Goal: Task Accomplishment & Management: Use online tool/utility

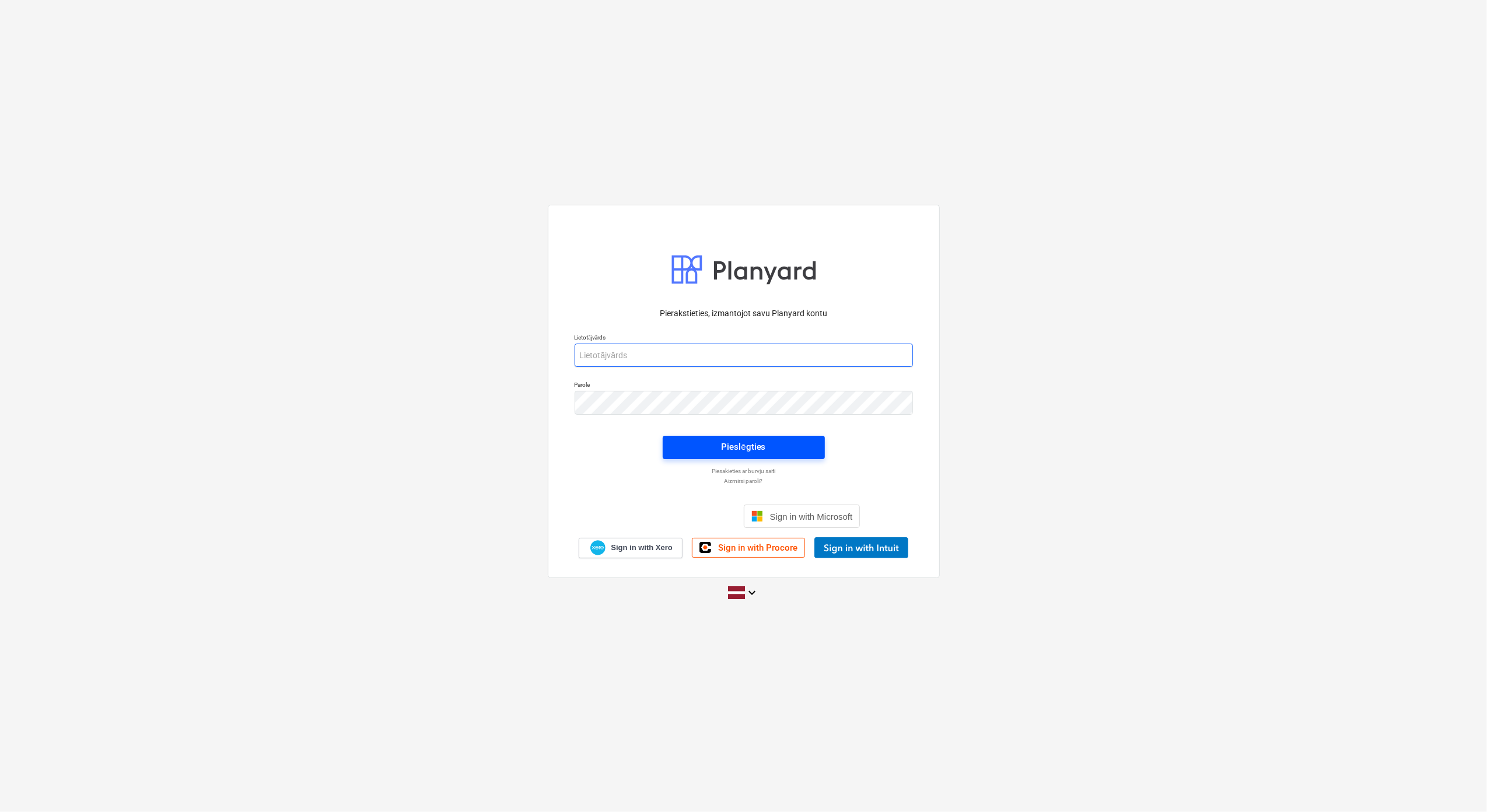
type input "[PERSON_NAME][EMAIL_ADDRESS][DOMAIN_NAME]"
click at [729, 440] on div "Pieslēgties" at bounding box center [743, 447] width 45 height 15
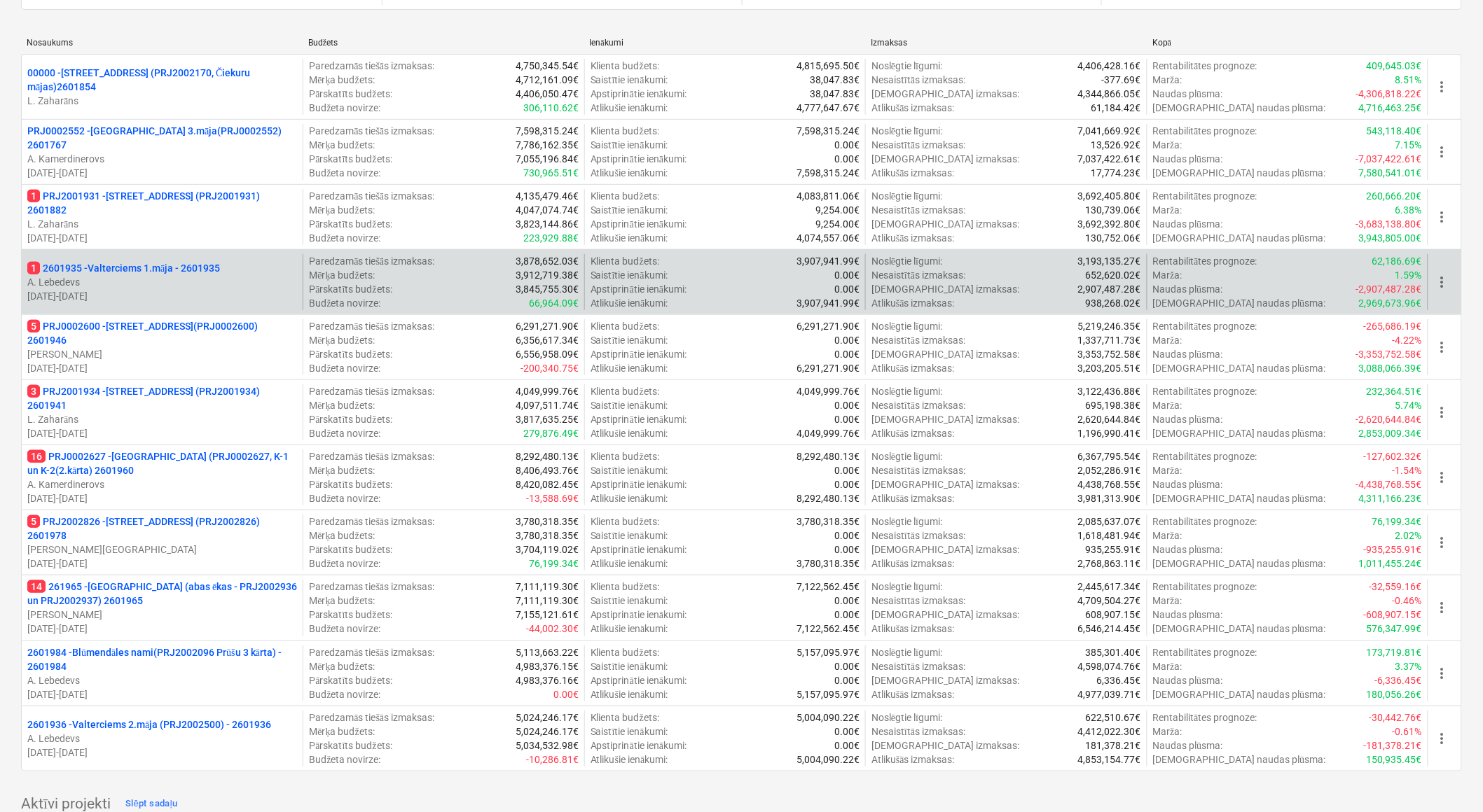
scroll to position [155, 0]
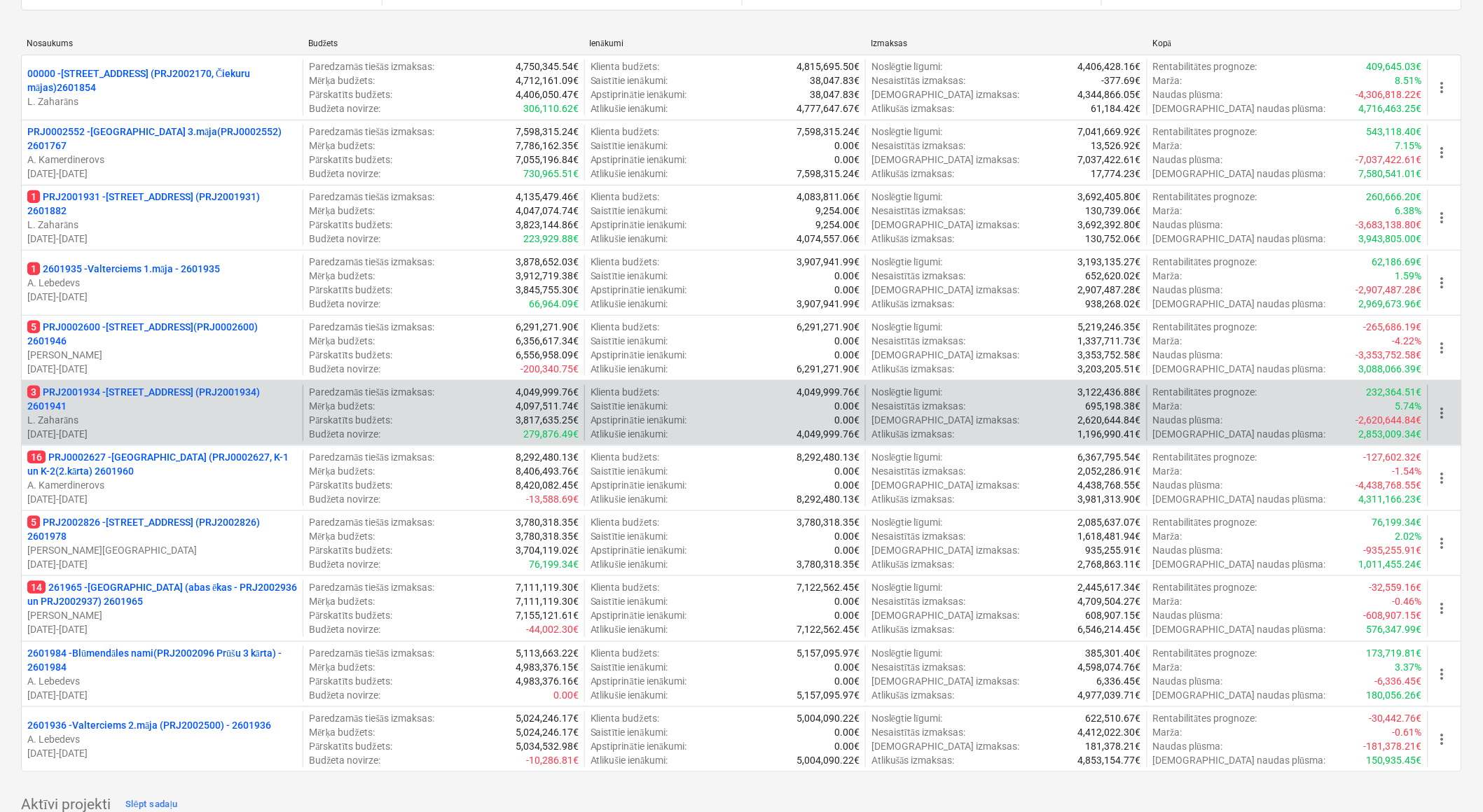
click at [212, 436] on p "[DATE] - [DATE]" at bounding box center [162, 434] width 270 height 14
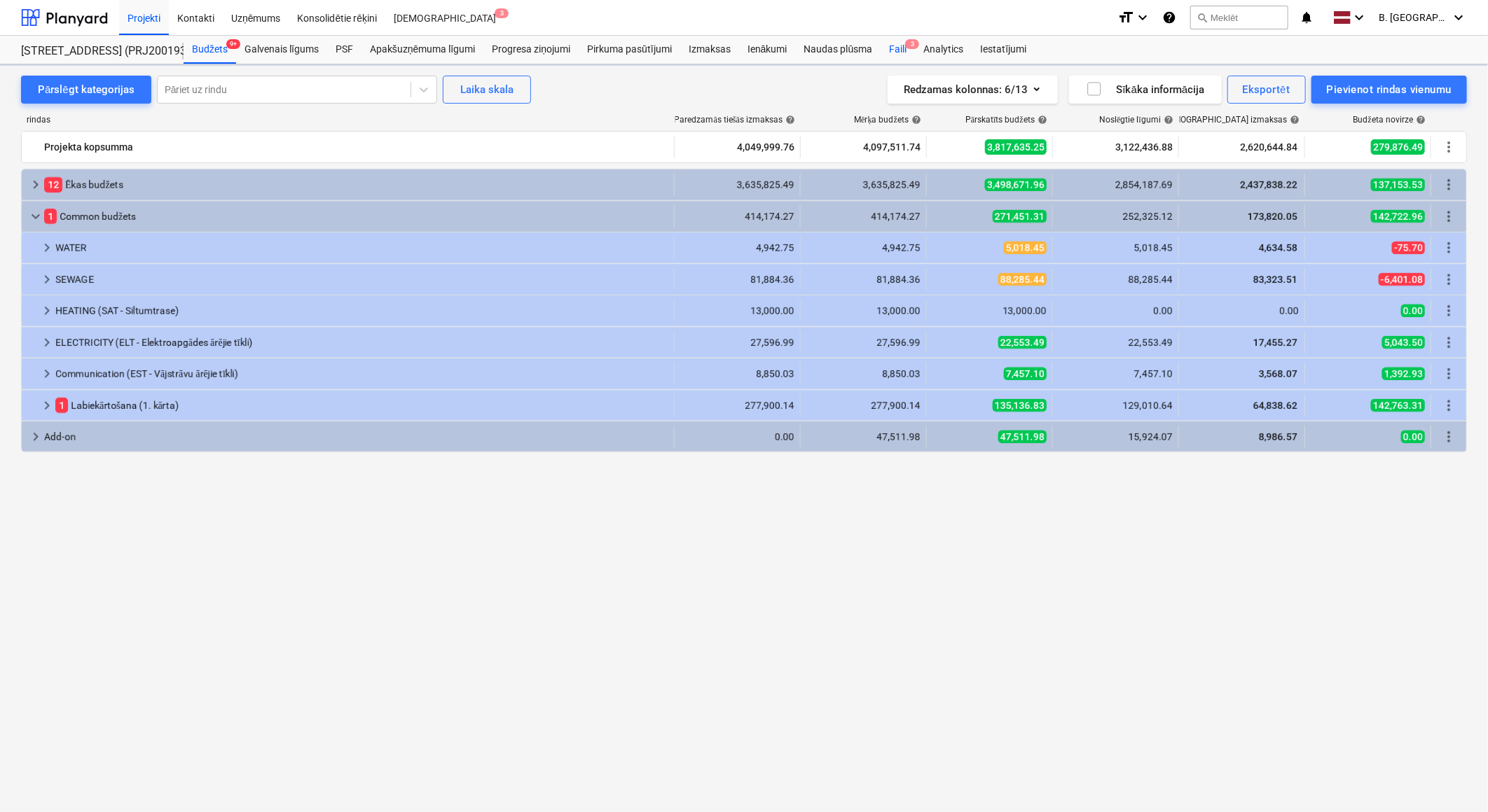
click at [900, 51] on div "Faili 3" at bounding box center [897, 49] width 35 height 28
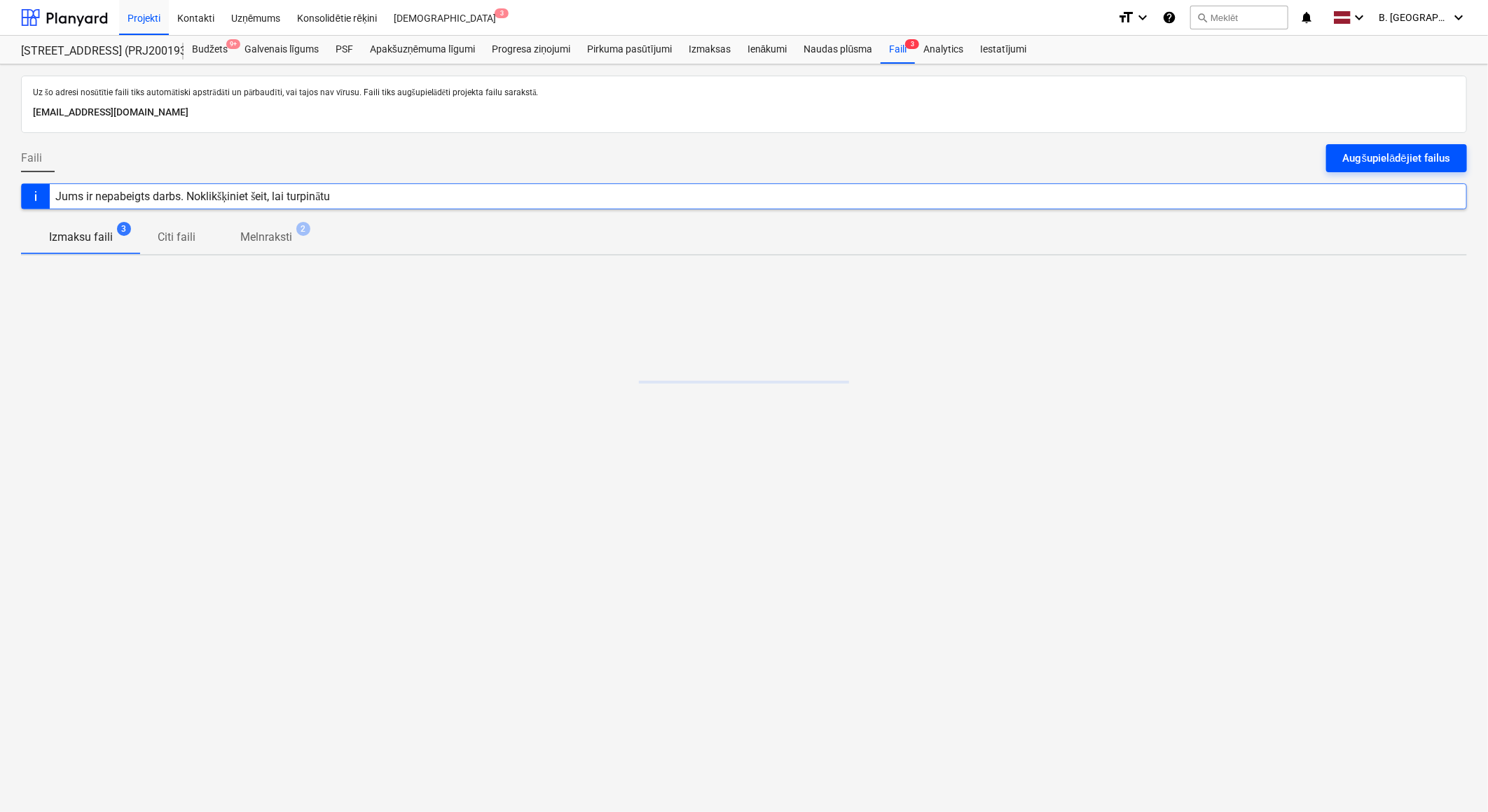
click at [1377, 162] on div "Augšupielādējiet failus" at bounding box center [1396, 158] width 107 height 18
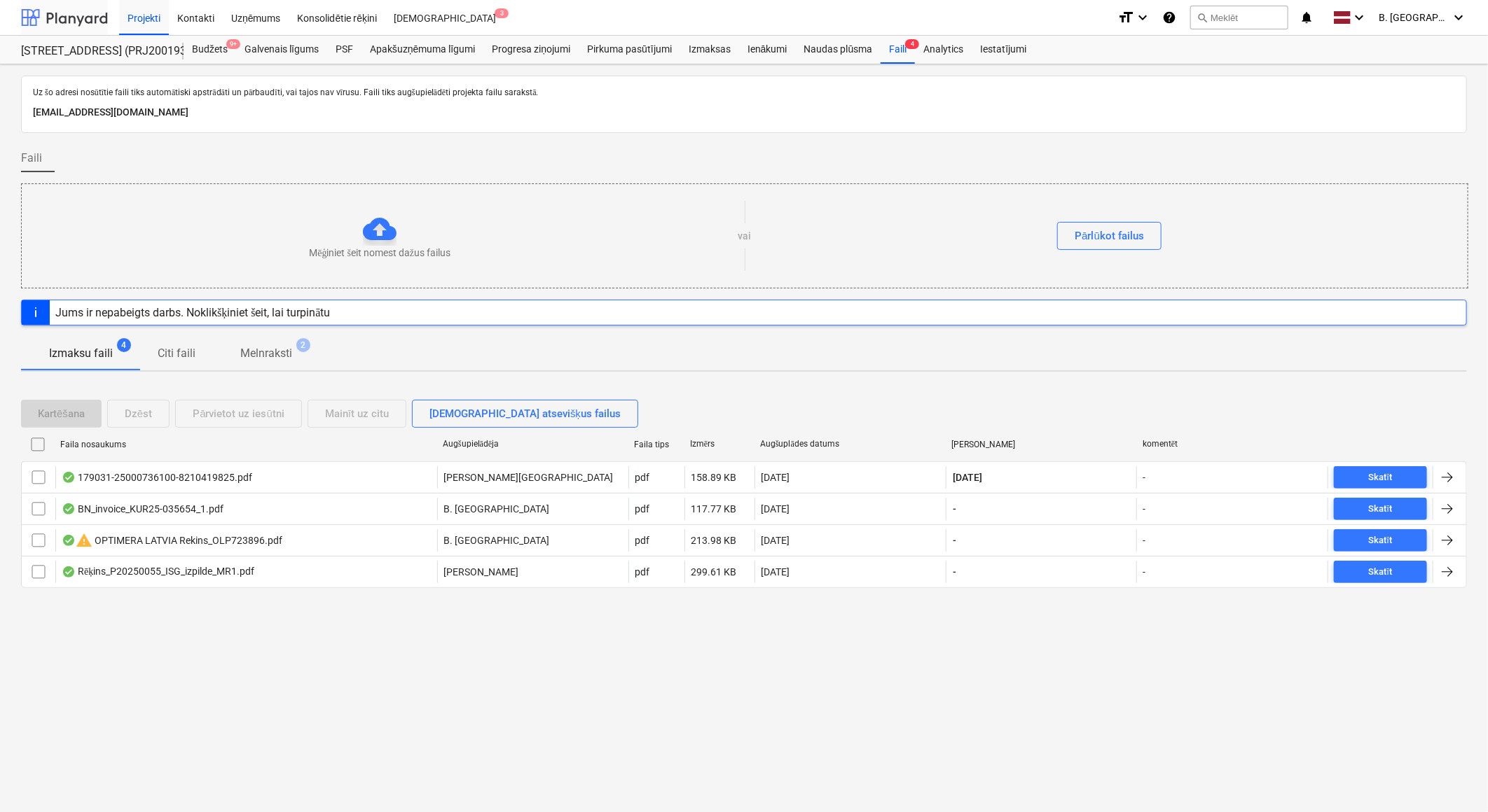
click at [97, 8] on div at bounding box center [64, 17] width 87 height 35
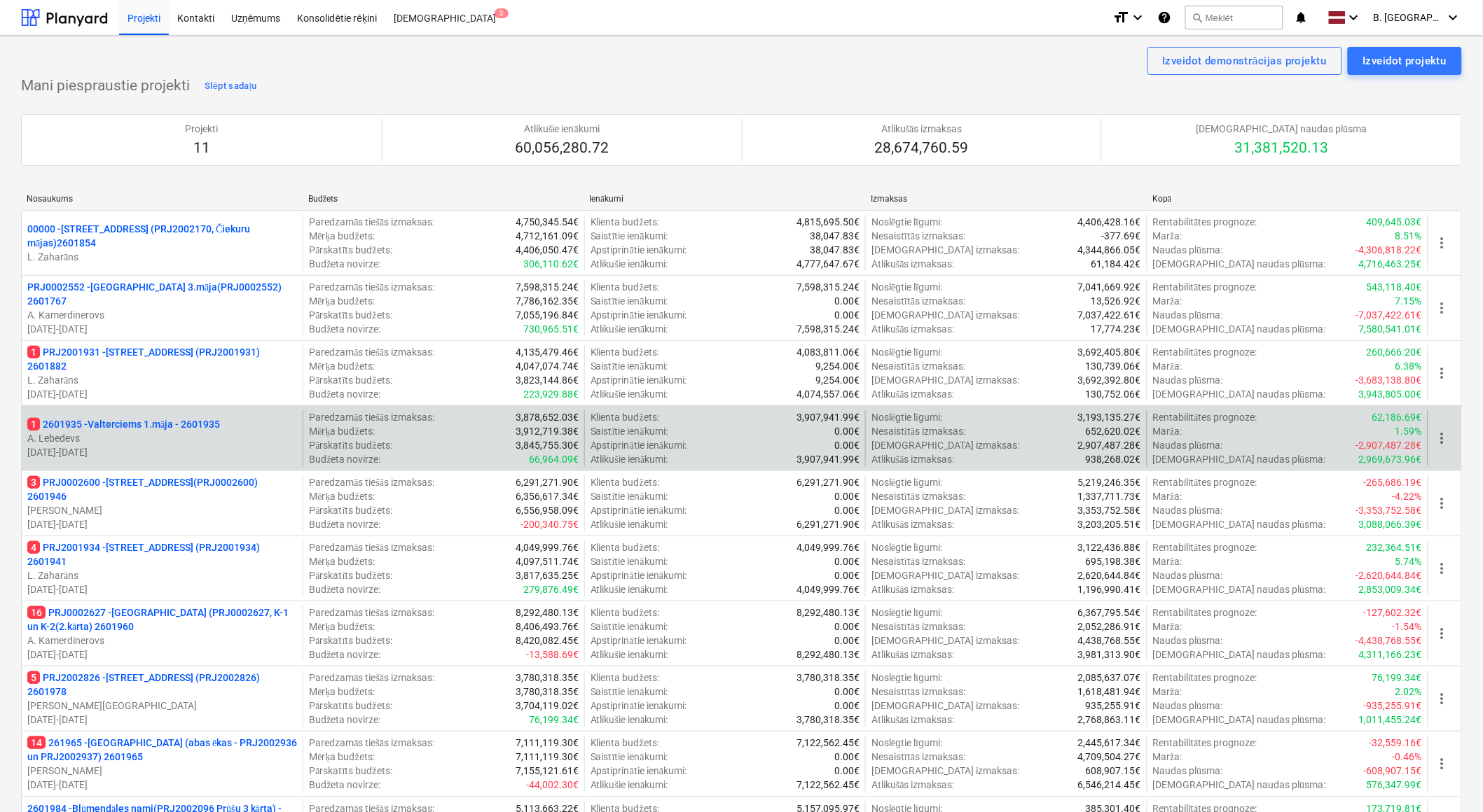
click at [199, 436] on p "A. Lebedevs" at bounding box center [162, 438] width 270 height 14
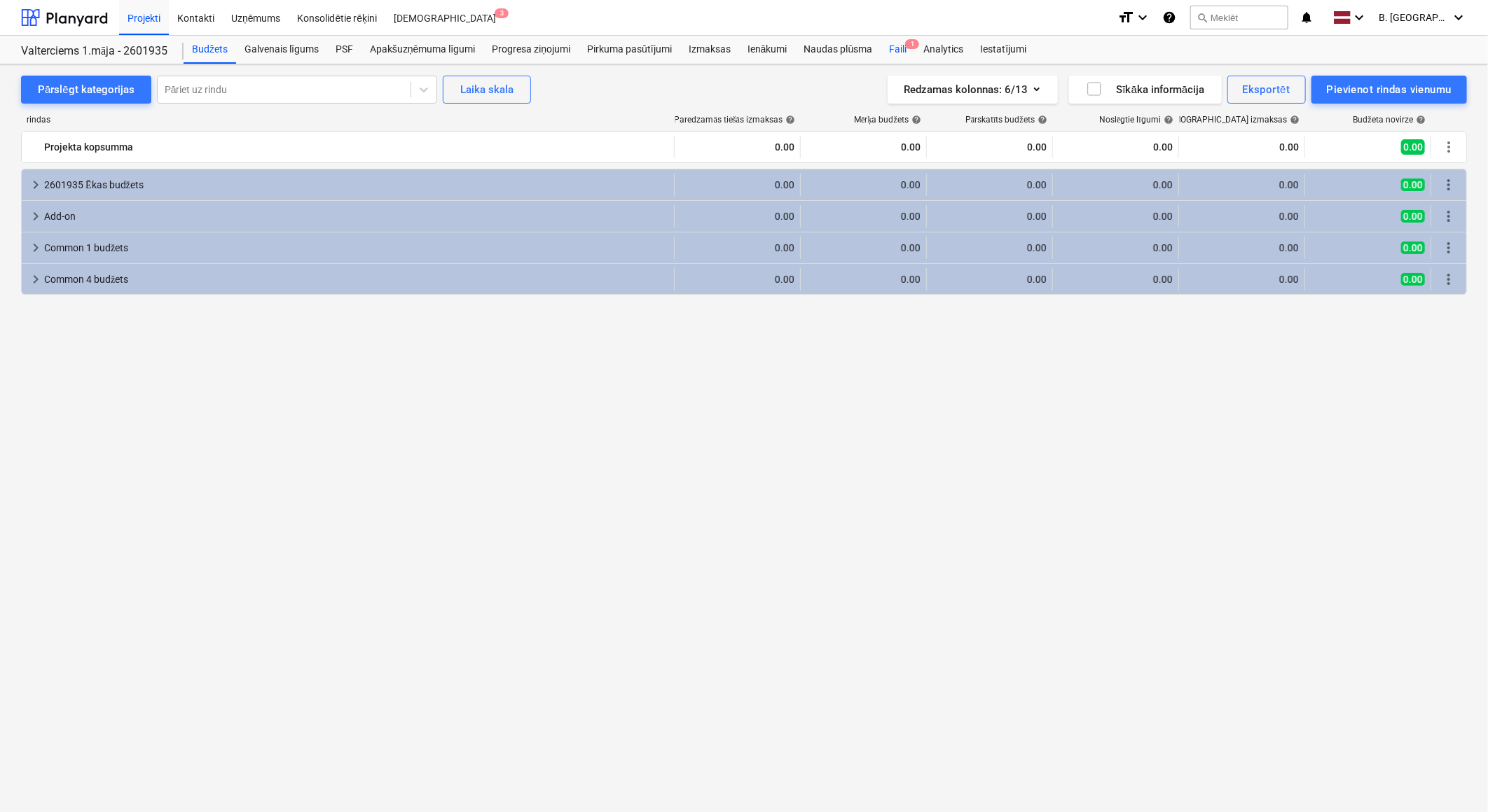
click at [902, 51] on div "Faili 1" at bounding box center [897, 49] width 35 height 28
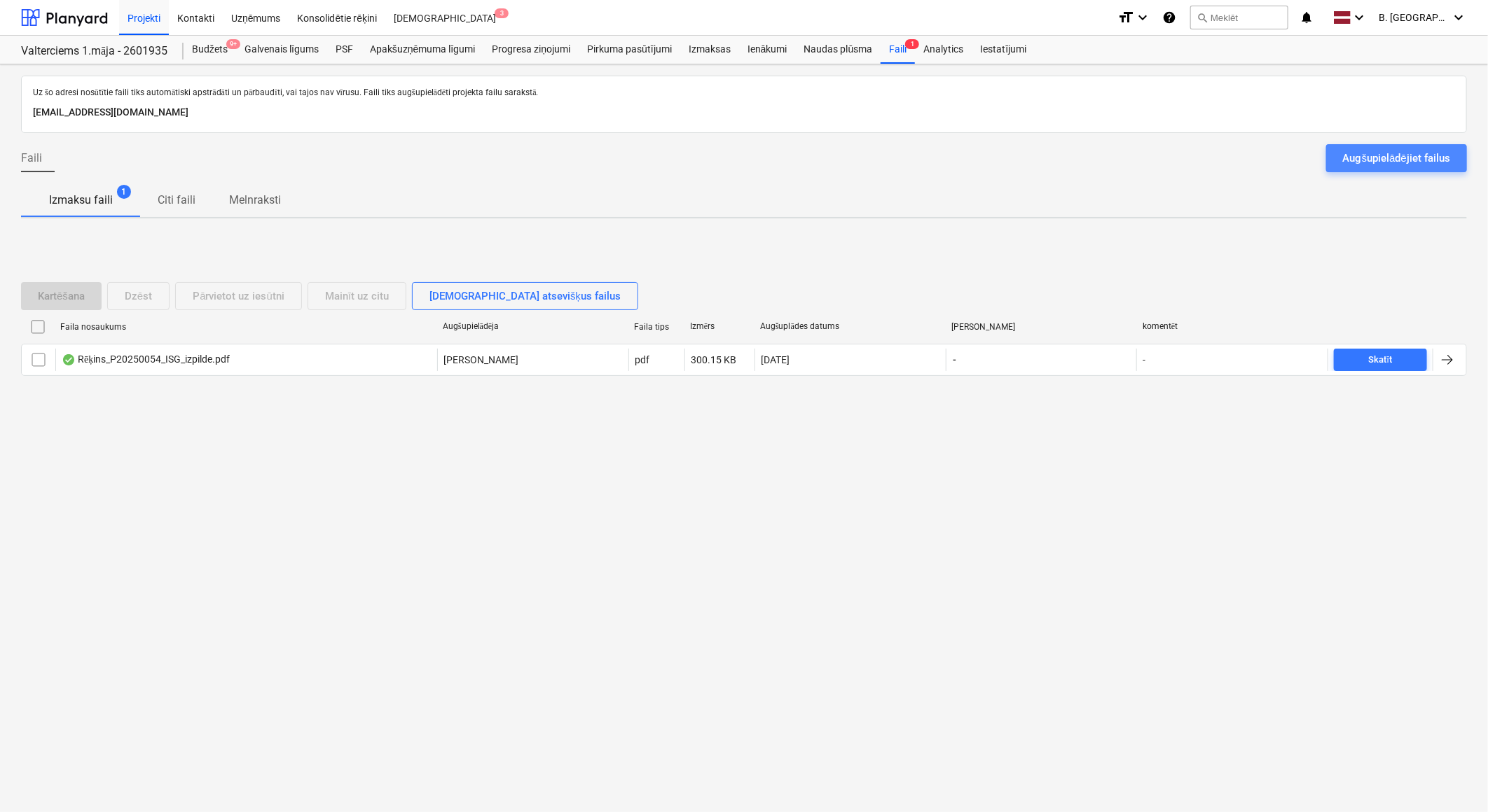
click at [1401, 168] on button "Augšupielādējiet failus" at bounding box center [1396, 158] width 141 height 28
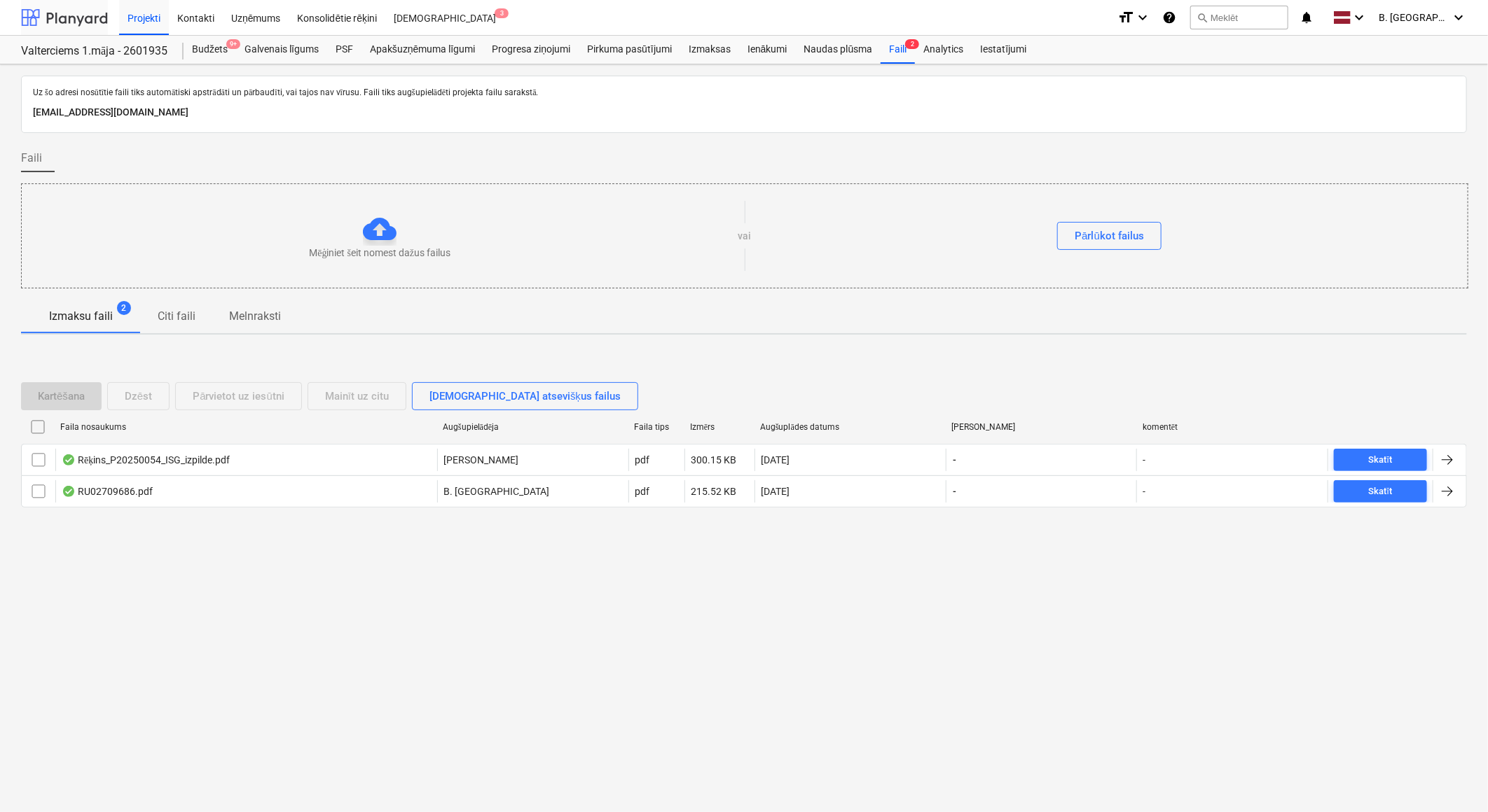
click at [79, 19] on div at bounding box center [64, 17] width 87 height 35
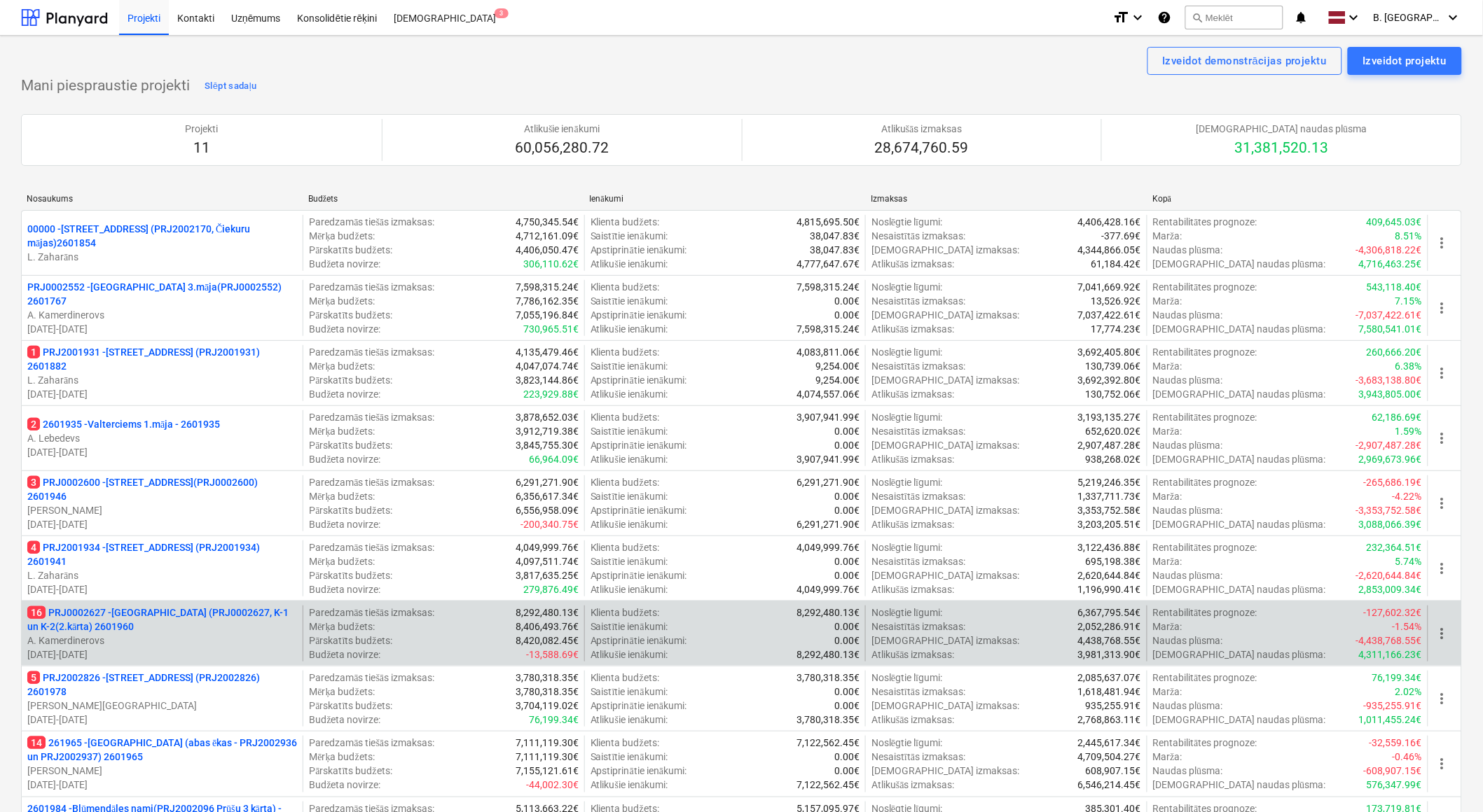
click at [200, 639] on p "A. Kamerdinerovs" at bounding box center [162, 641] width 270 height 14
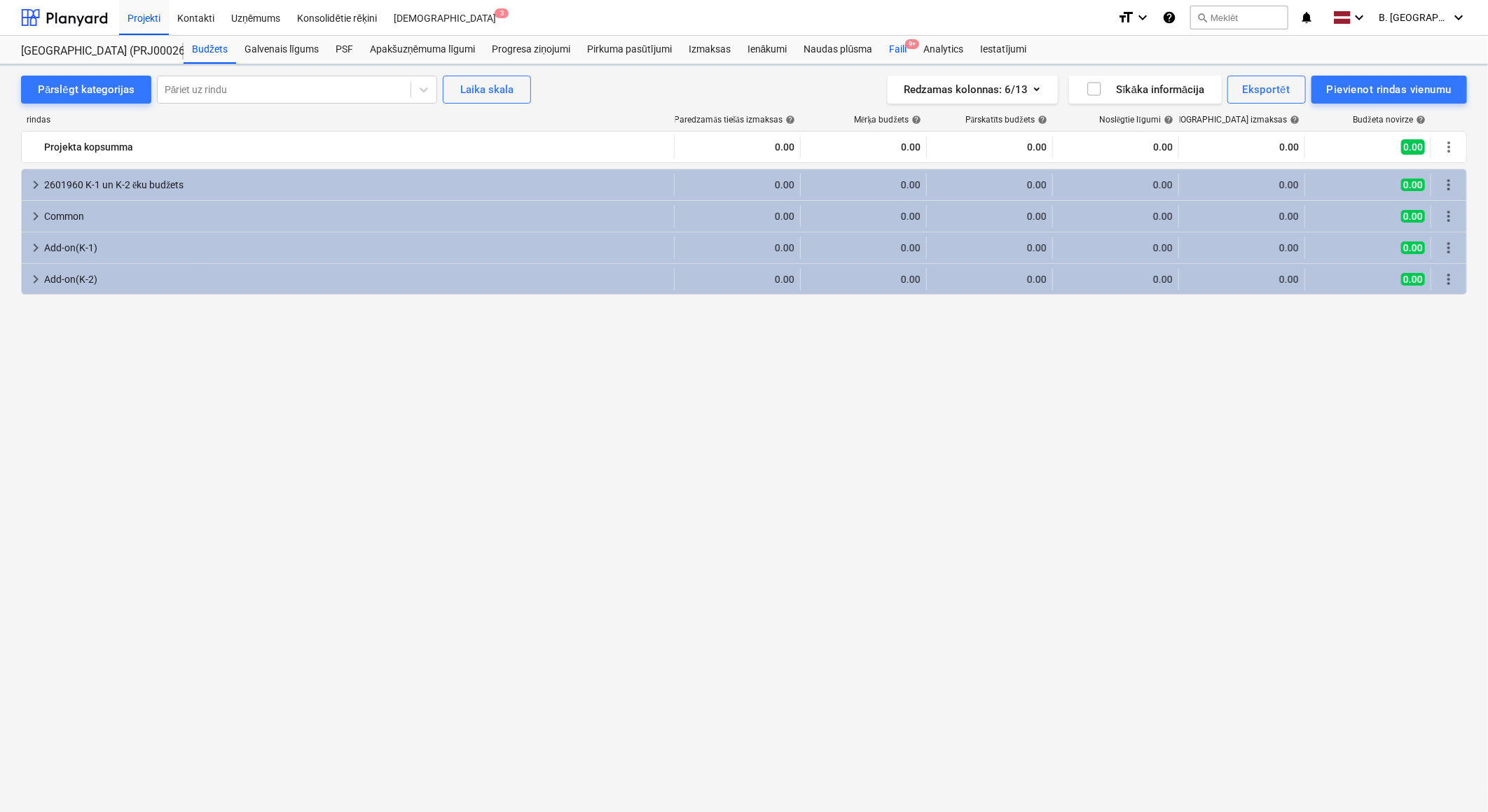
click at [890, 50] on div "Faili 9+" at bounding box center [897, 49] width 35 height 28
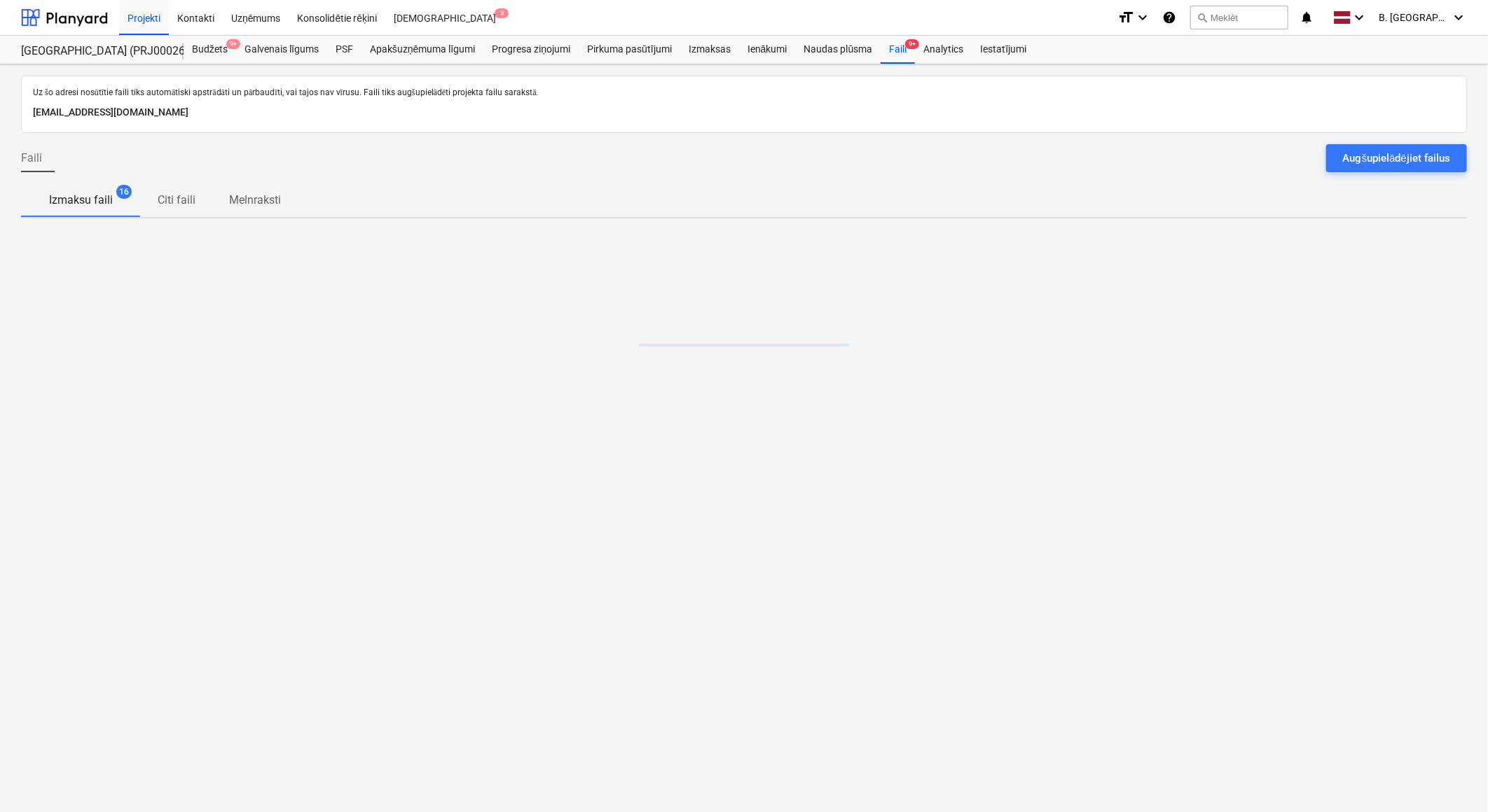
click at [1415, 130] on div "Uz šo adresi nosūtītie faili tiks automātiski apstrādāti un pārbaudīti, vai taj…" at bounding box center [744, 104] width 1446 height 57
click at [1410, 163] on div "Augšupielādējiet failus" at bounding box center [1396, 158] width 107 height 18
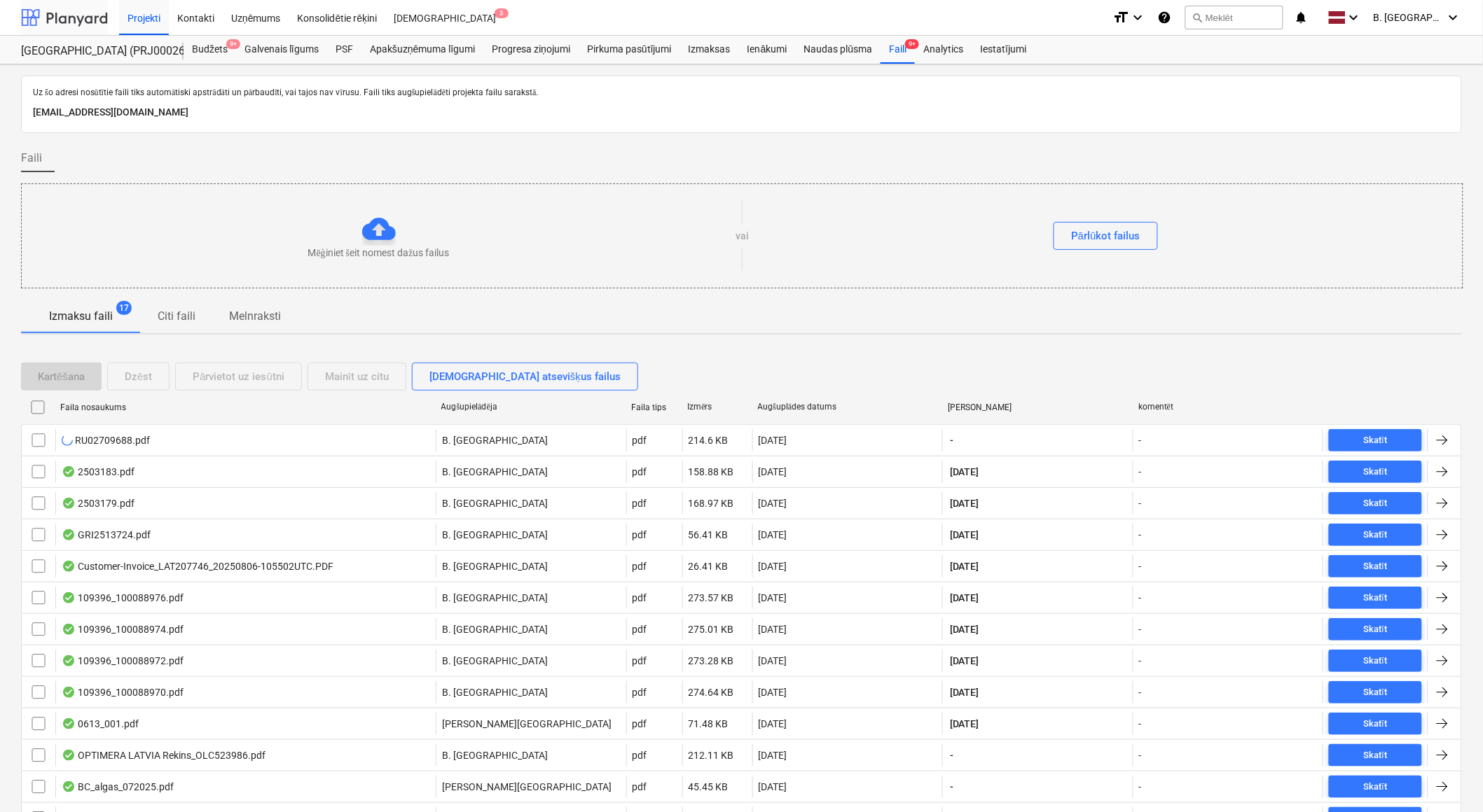
click at [58, 11] on div at bounding box center [64, 17] width 87 height 35
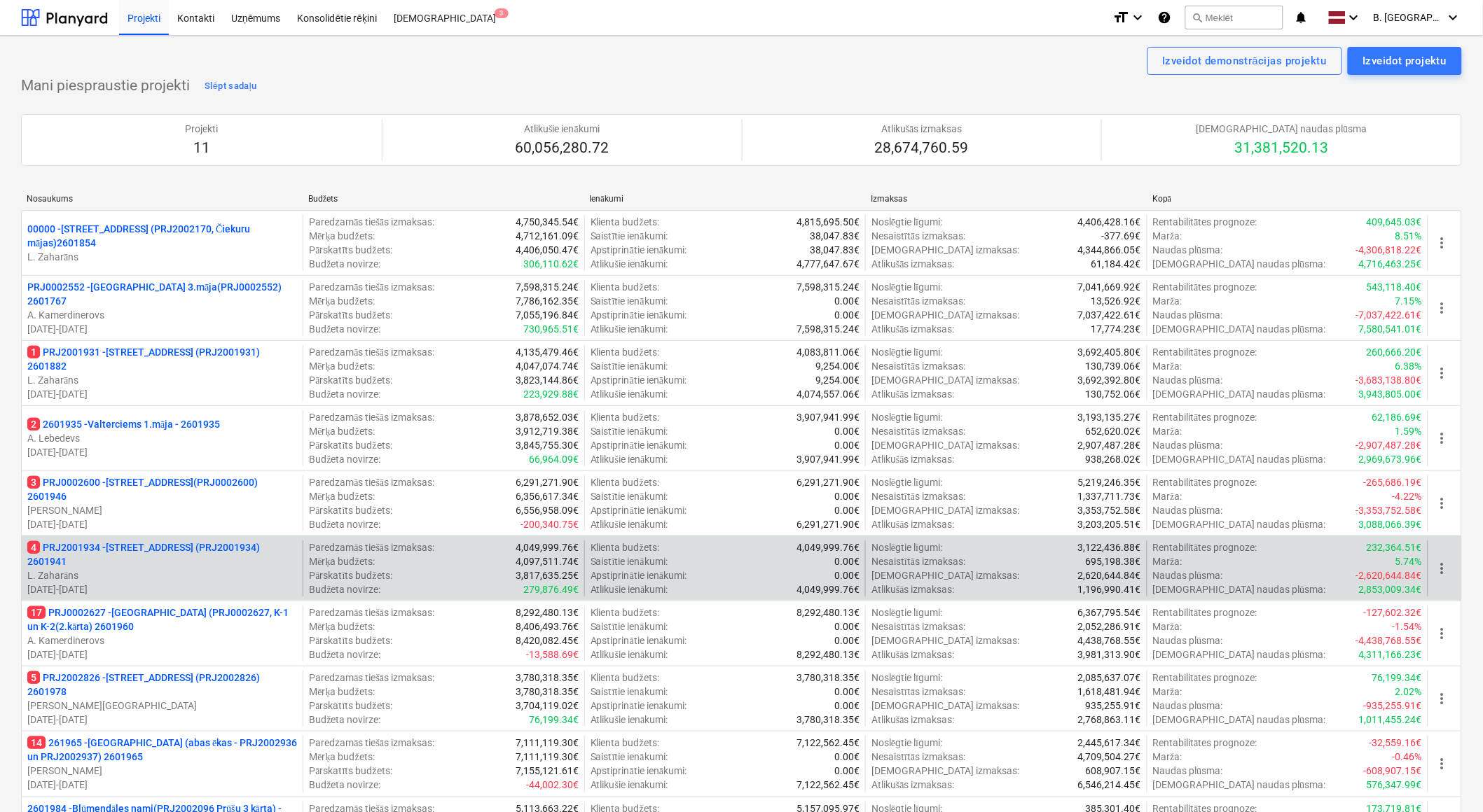
click at [222, 579] on p "L. Zaharāns" at bounding box center [162, 575] width 270 height 14
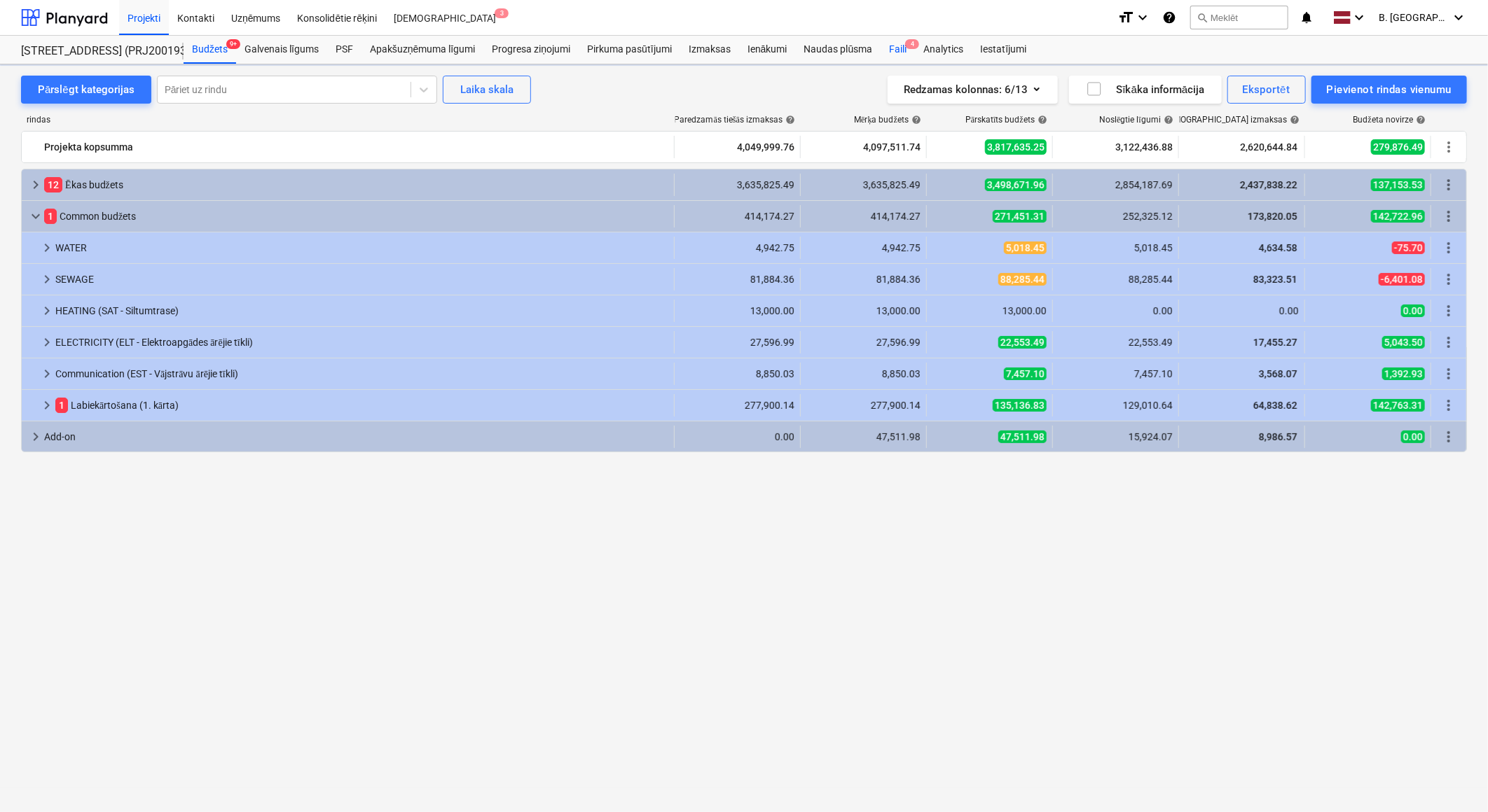
click at [902, 63] on div "Faili 4" at bounding box center [897, 49] width 35 height 28
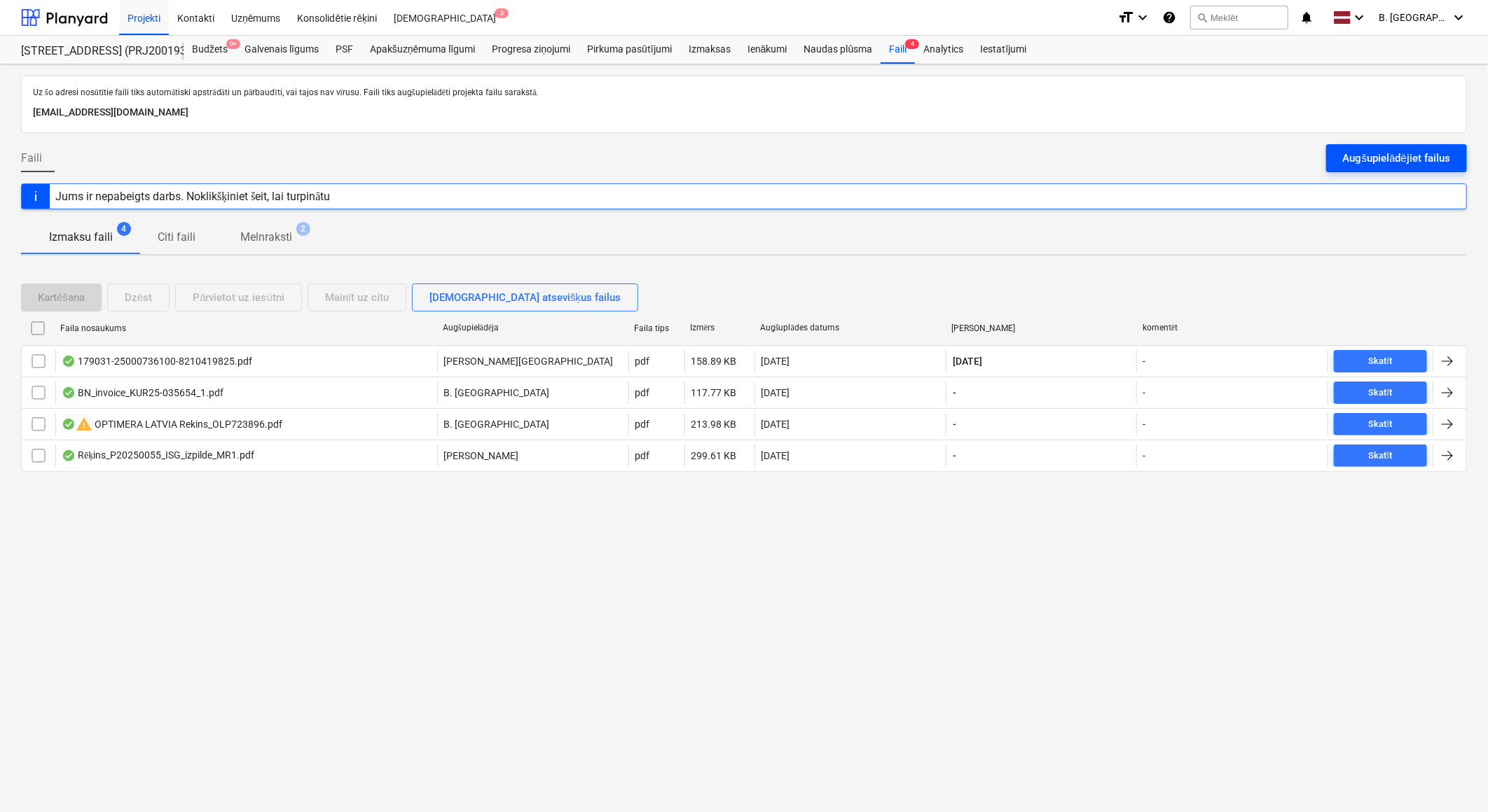
click at [1411, 164] on div "Augšupielādējiet failus" at bounding box center [1396, 158] width 107 height 18
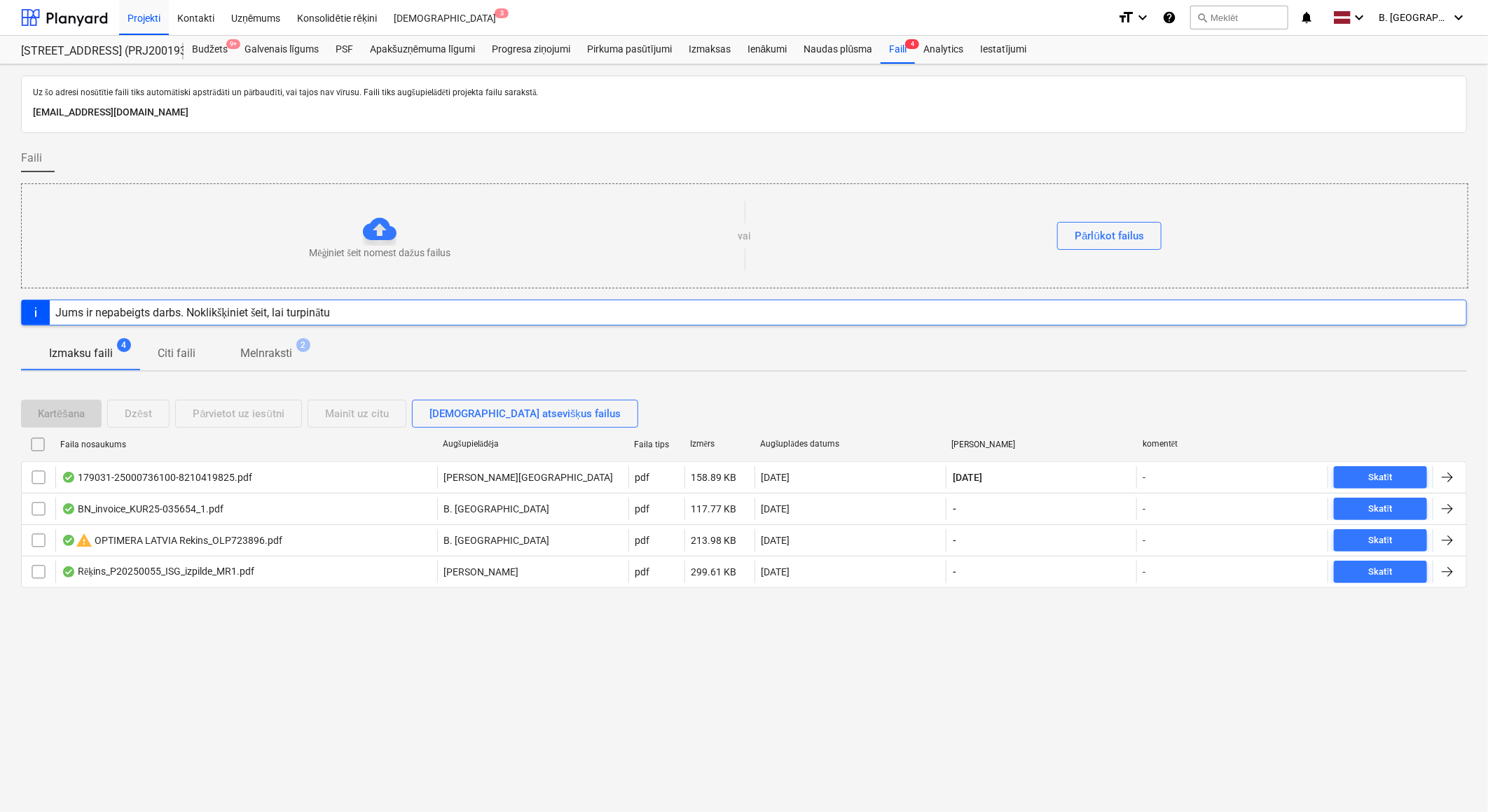
click at [333, 701] on div "Uz šo adresi nosūtītie faili tiks automātiski apstrādāti un pārbaudīti, vai taj…" at bounding box center [744, 438] width 1488 height 748
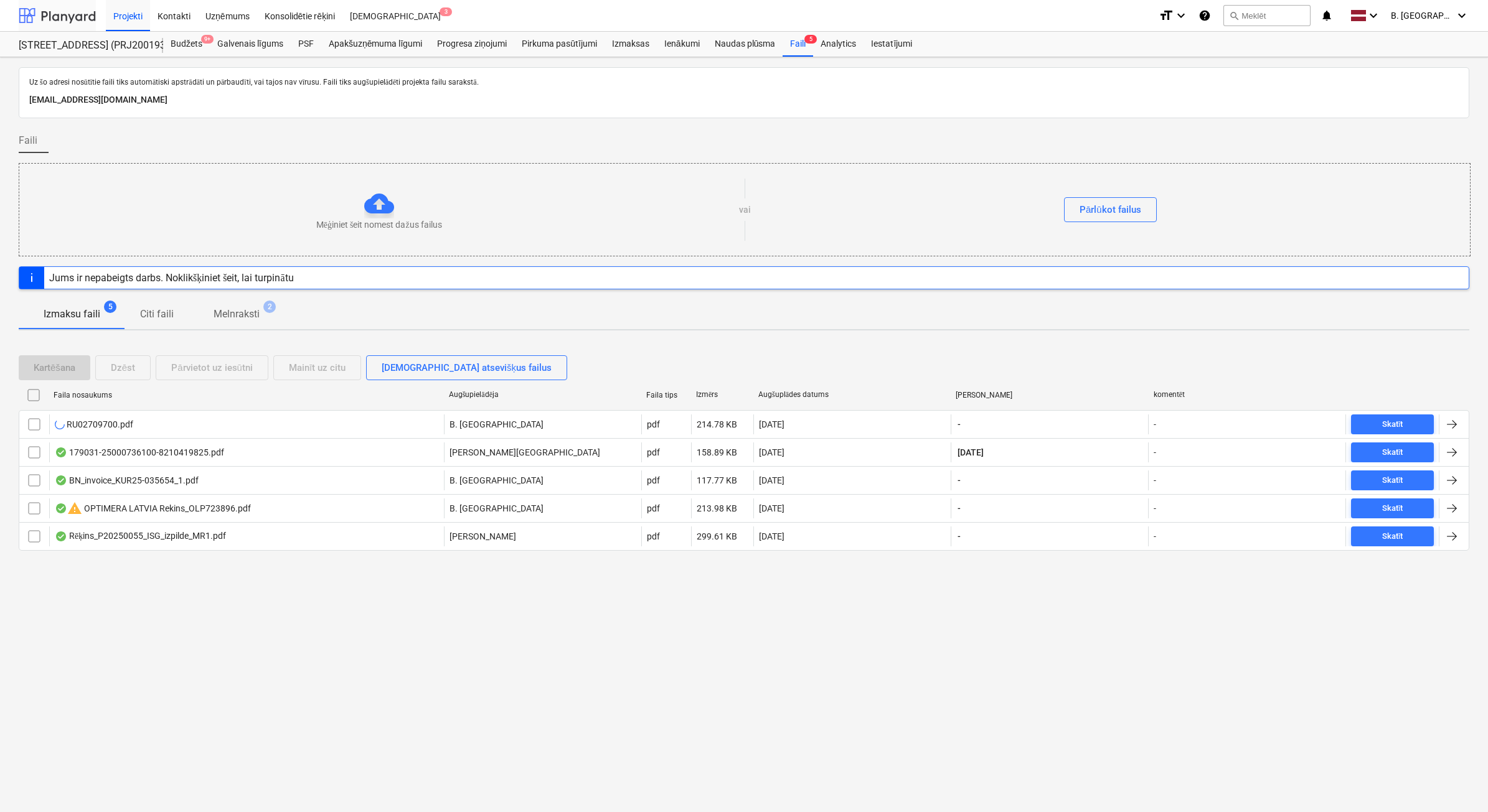
click at [92, 13] on div at bounding box center [57, 15] width 77 height 31
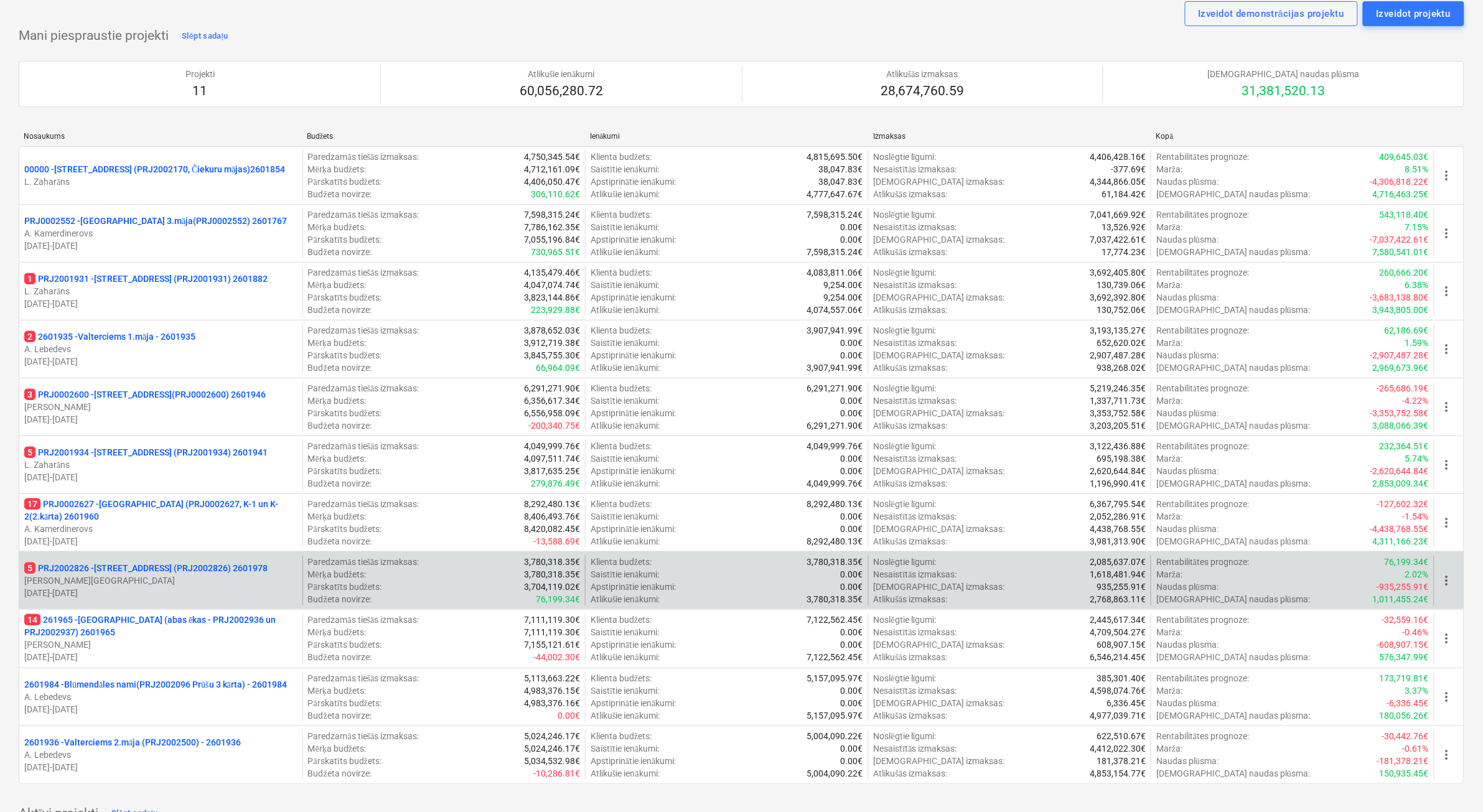
scroll to position [78, 0]
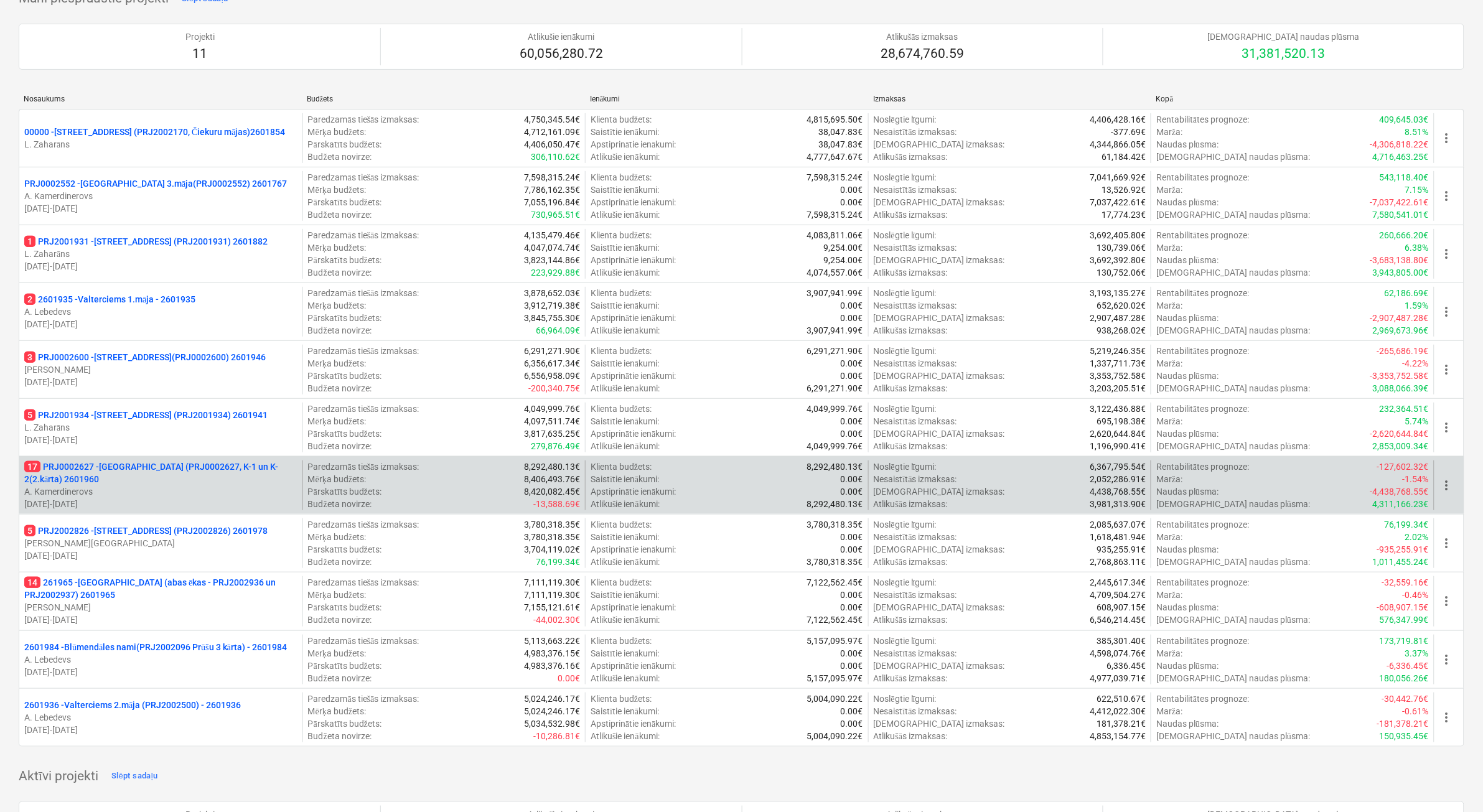
click at [227, 492] on p "A. Kamerdinerovs" at bounding box center [161, 491] width 273 height 13
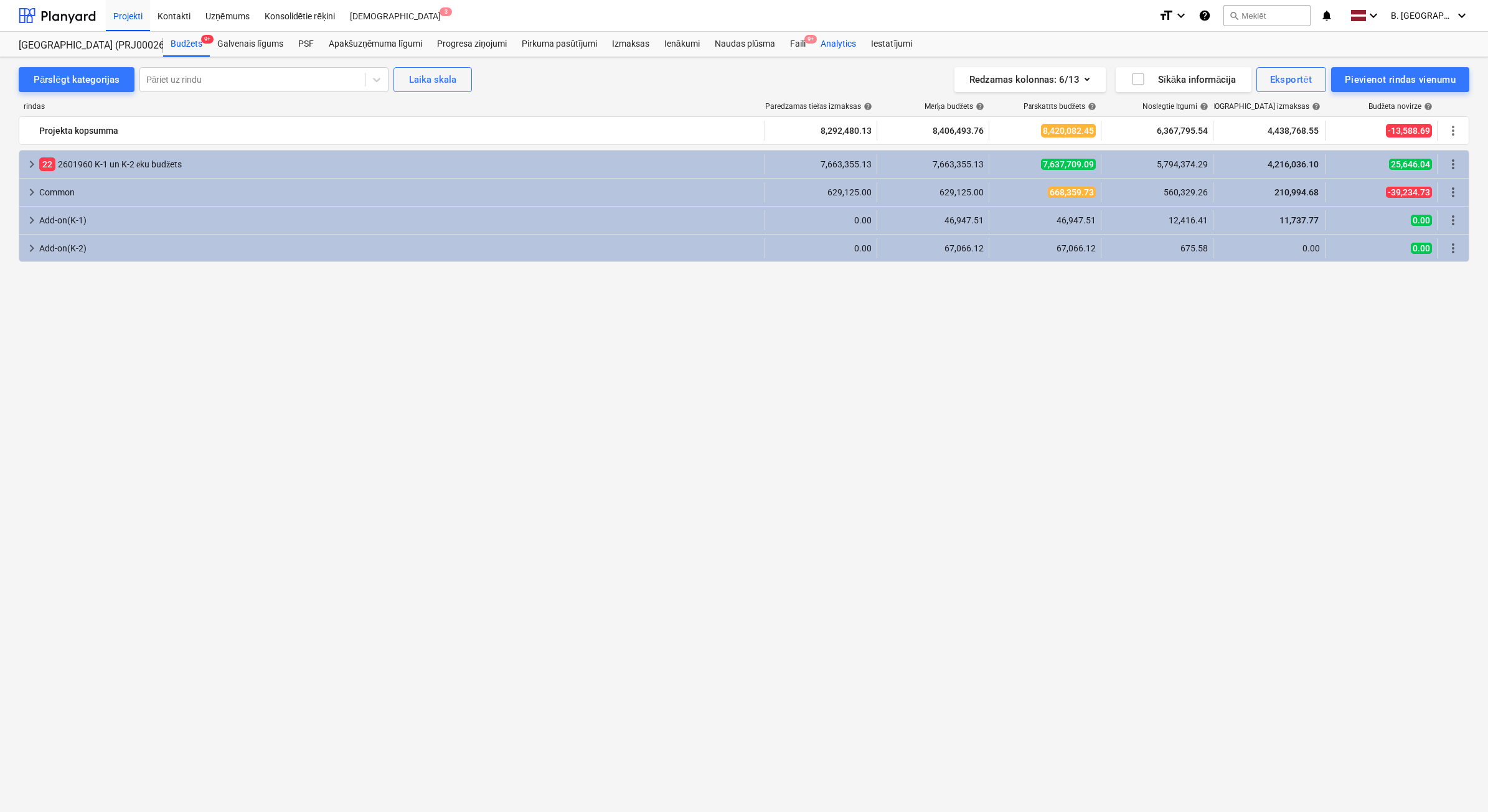
click at [817, 45] on div "Analytics" at bounding box center [838, 44] width 50 height 25
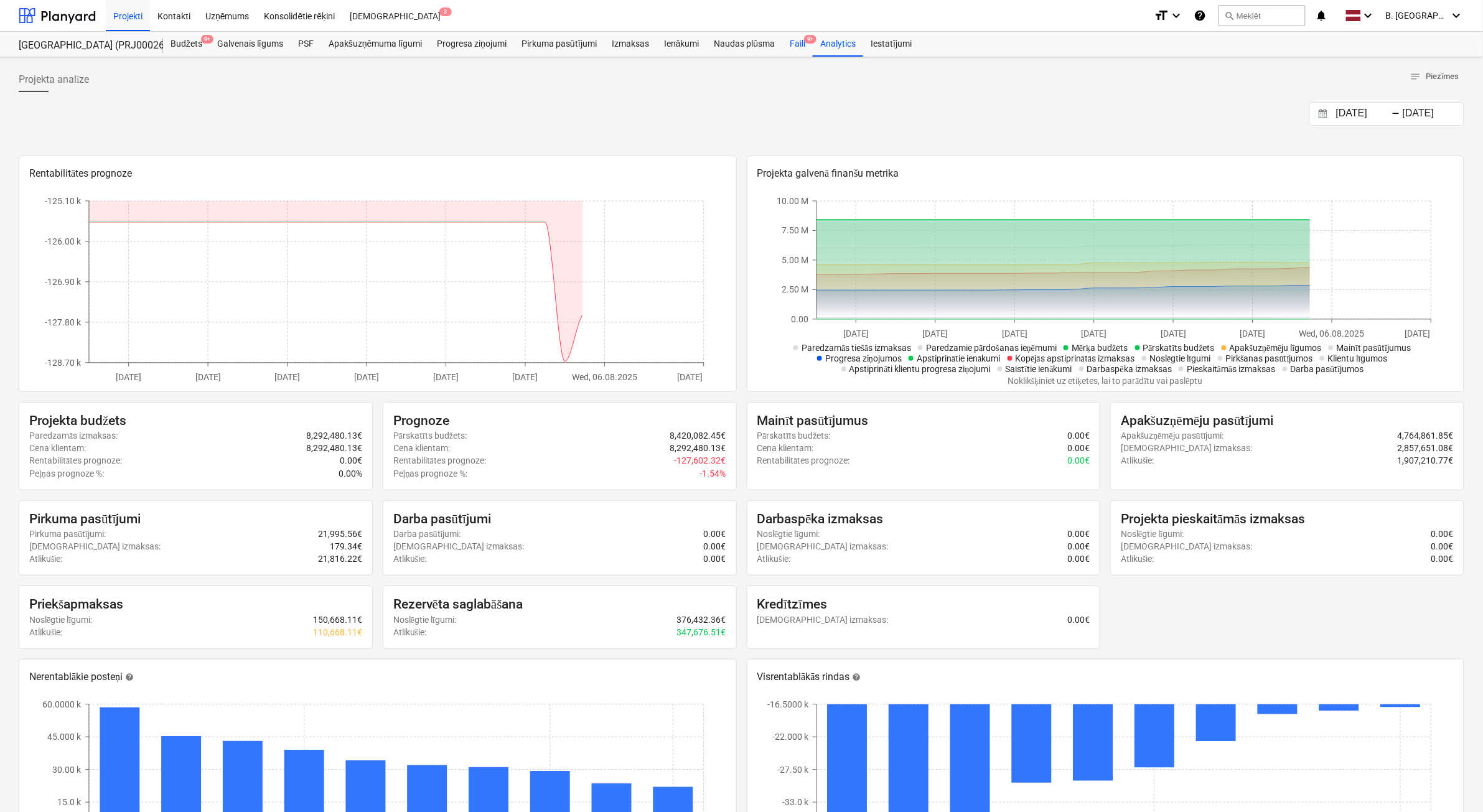
click at [797, 48] on div "Faili 9+" at bounding box center [797, 44] width 31 height 25
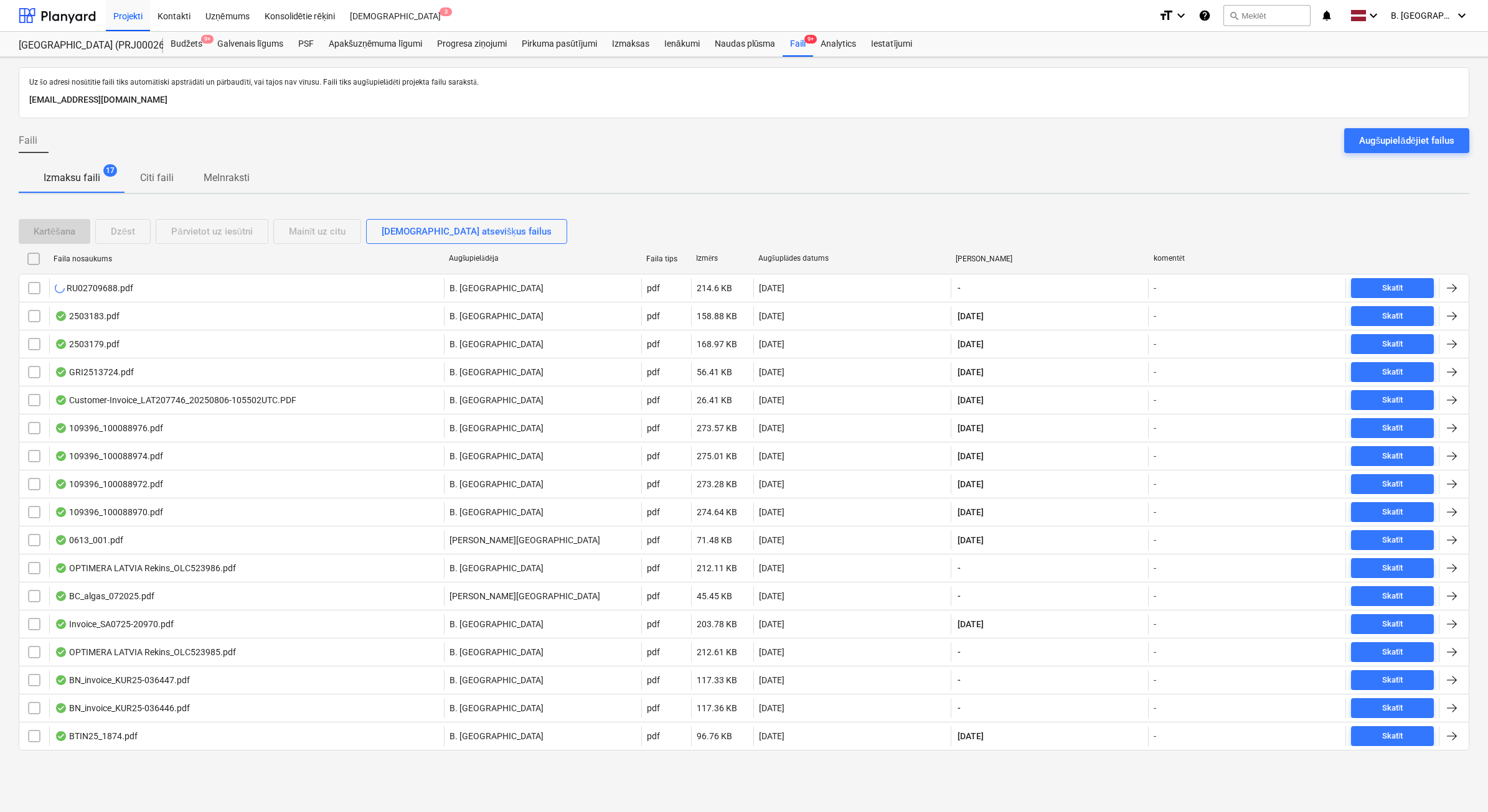
click at [1442, 127] on div at bounding box center [744, 123] width 1450 height 10
drag, startPoint x: 1384, startPoint y: 145, endPoint x: 1293, endPoint y: 137, distance: 91.4
click at [1384, 145] on div "Augšupielādējiet failus" at bounding box center [1406, 141] width 95 height 16
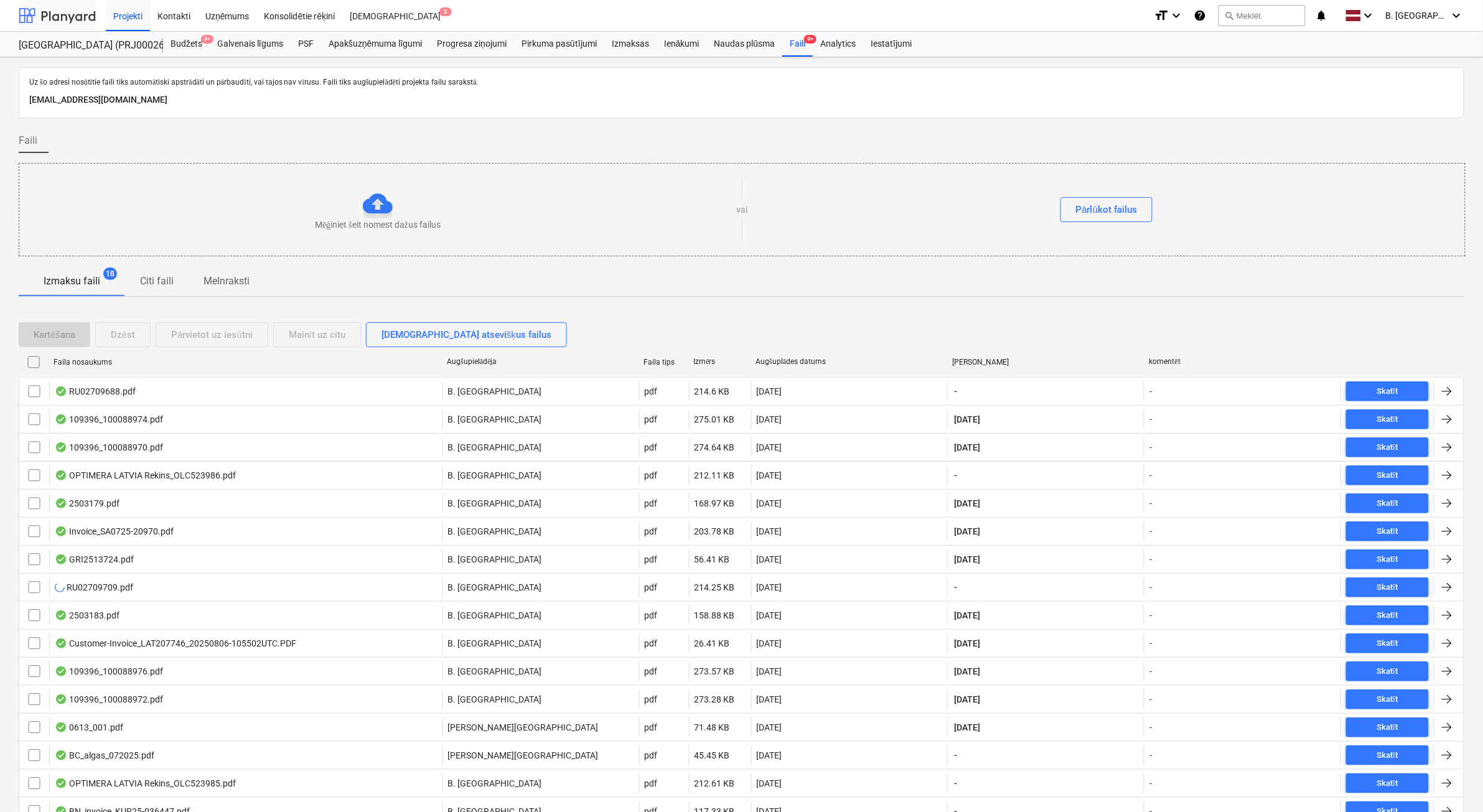
click at [48, 22] on div at bounding box center [57, 15] width 77 height 31
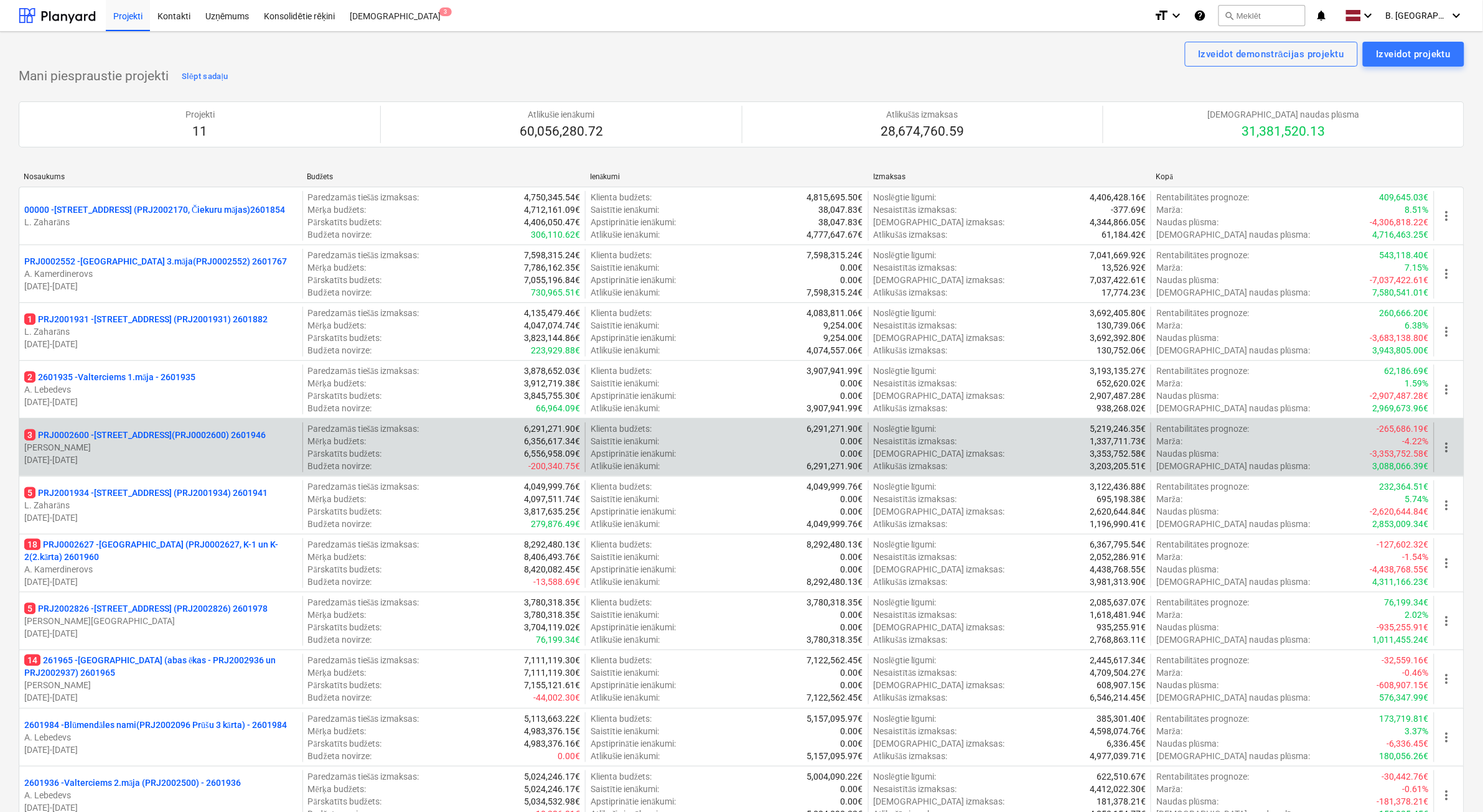
click at [243, 458] on p "[DATE] - [DATE]" at bounding box center [161, 460] width 273 height 13
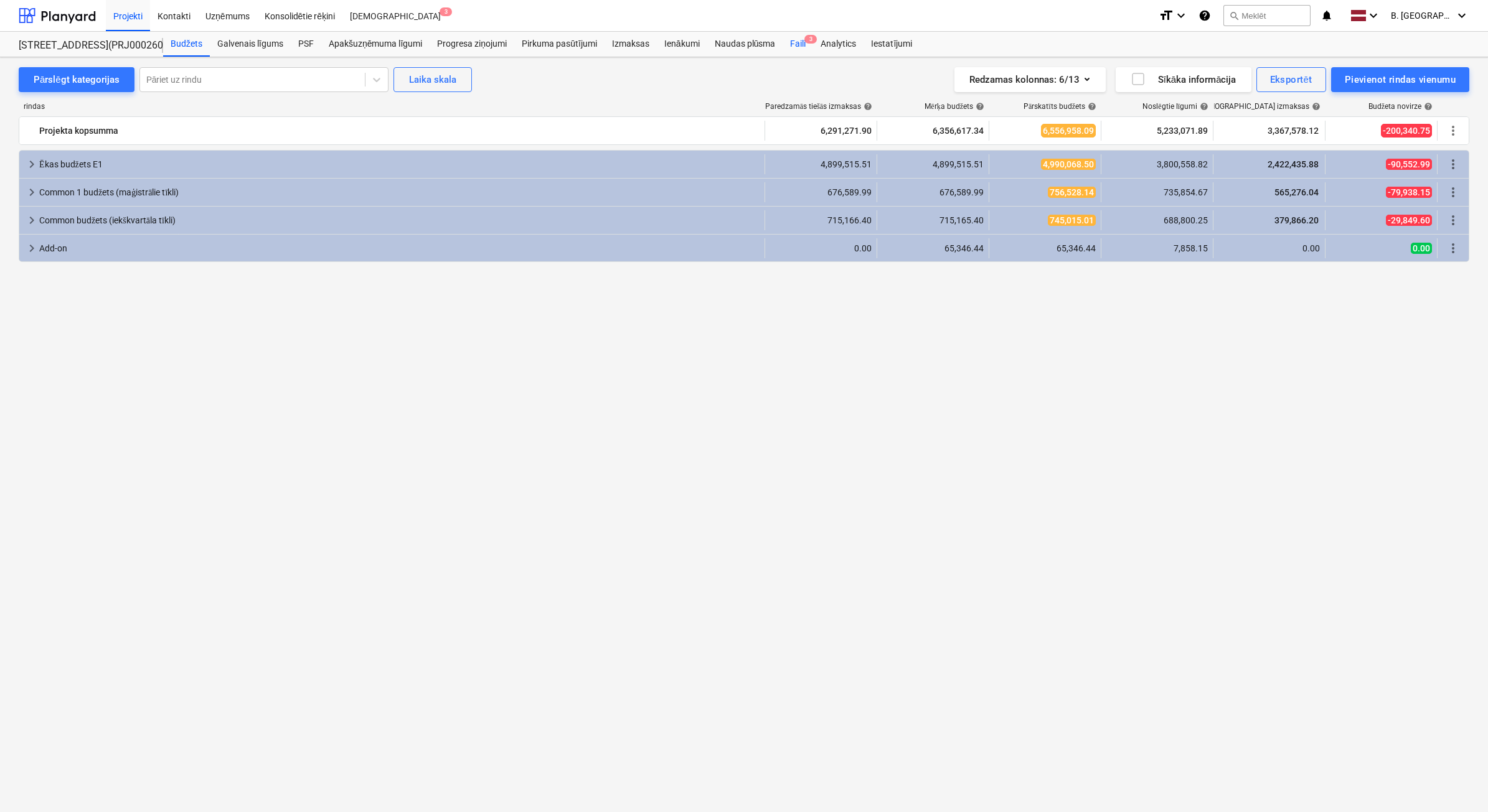
click at [805, 39] on span "3" at bounding box center [810, 39] width 13 height 9
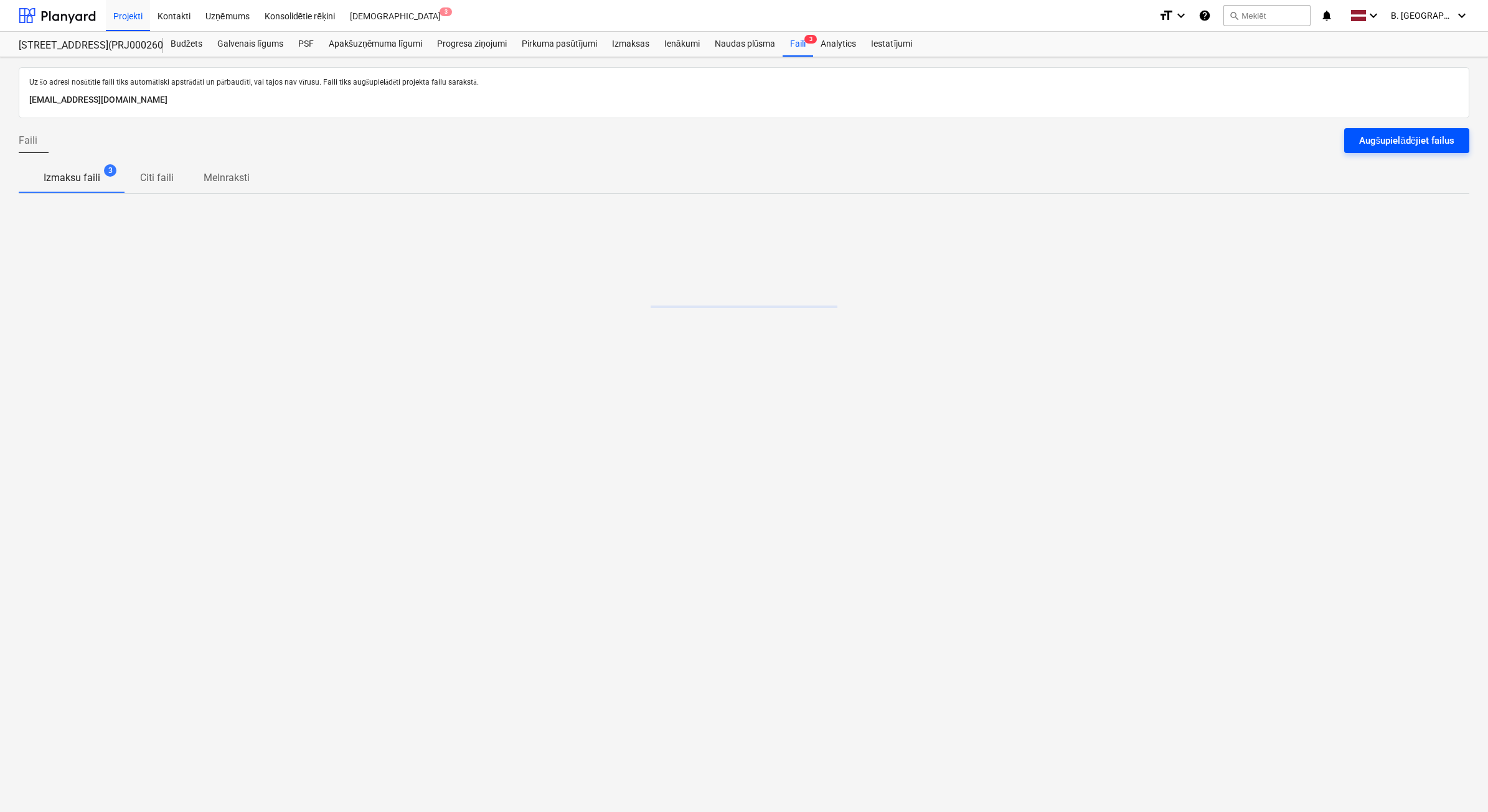
click at [1427, 153] on button "Augšupielādējiet failus" at bounding box center [1406, 140] width 125 height 25
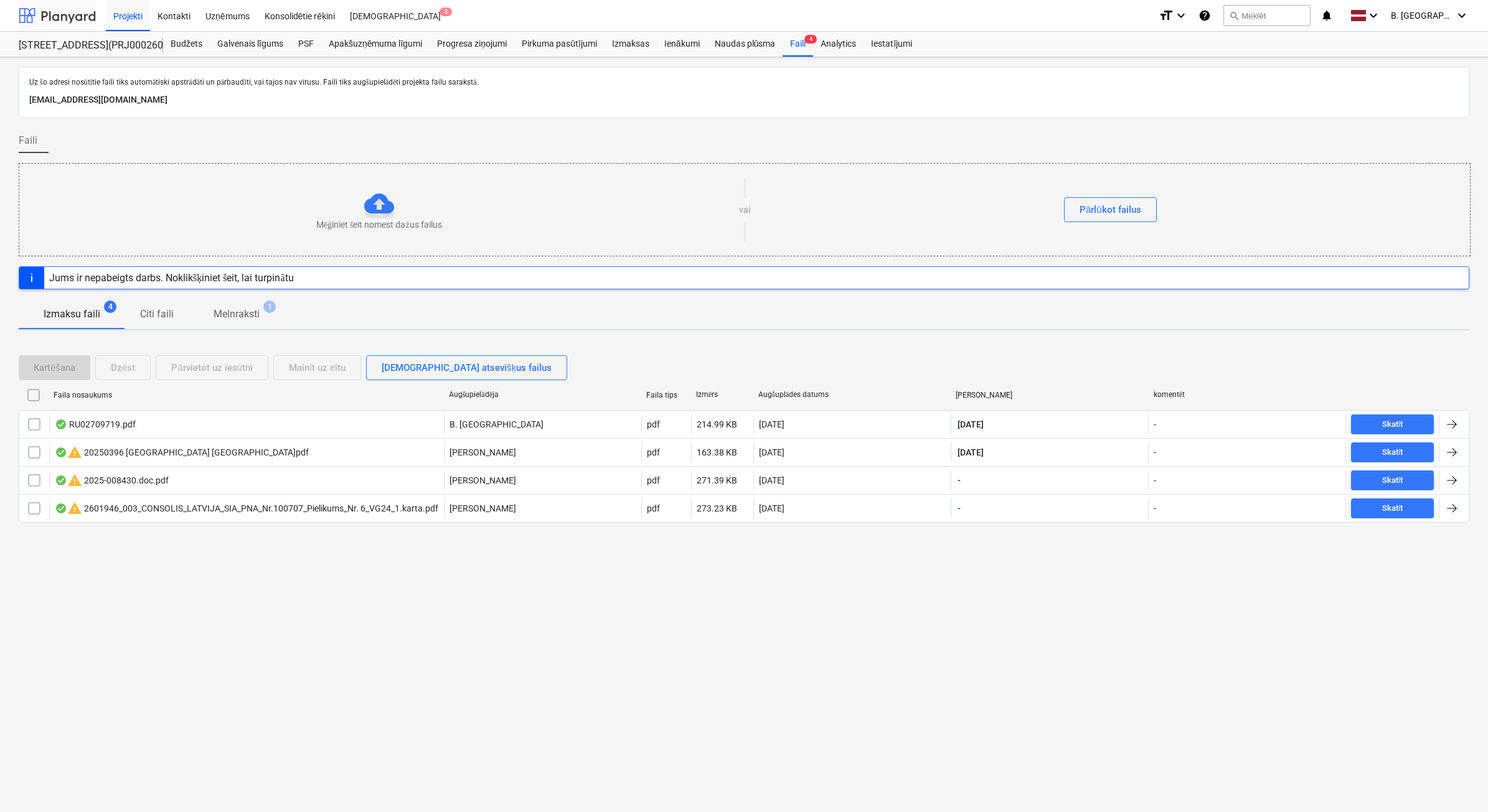
click at [70, 17] on div at bounding box center [57, 15] width 77 height 31
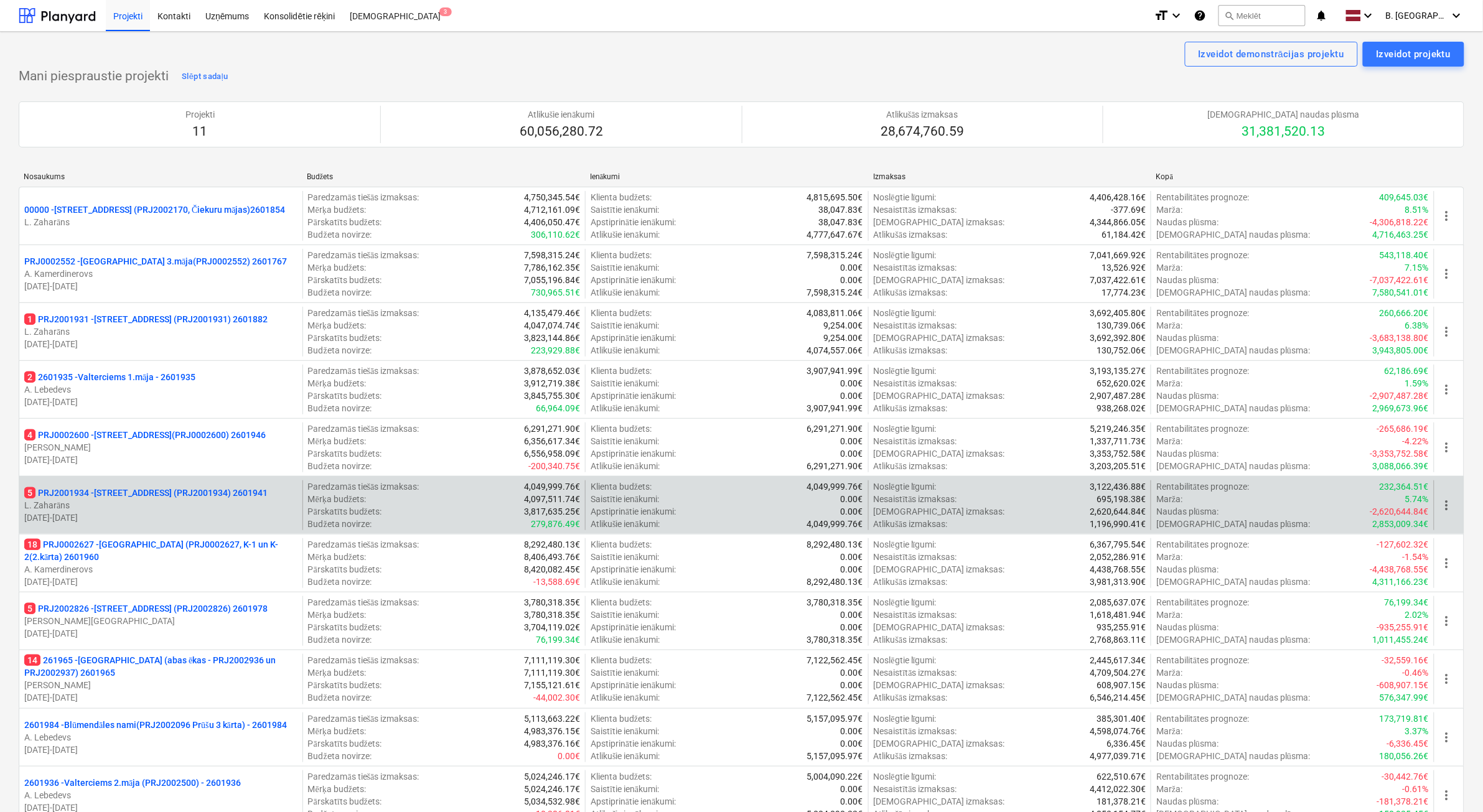
click at [220, 519] on p "[DATE] - [DATE]" at bounding box center [161, 517] width 273 height 13
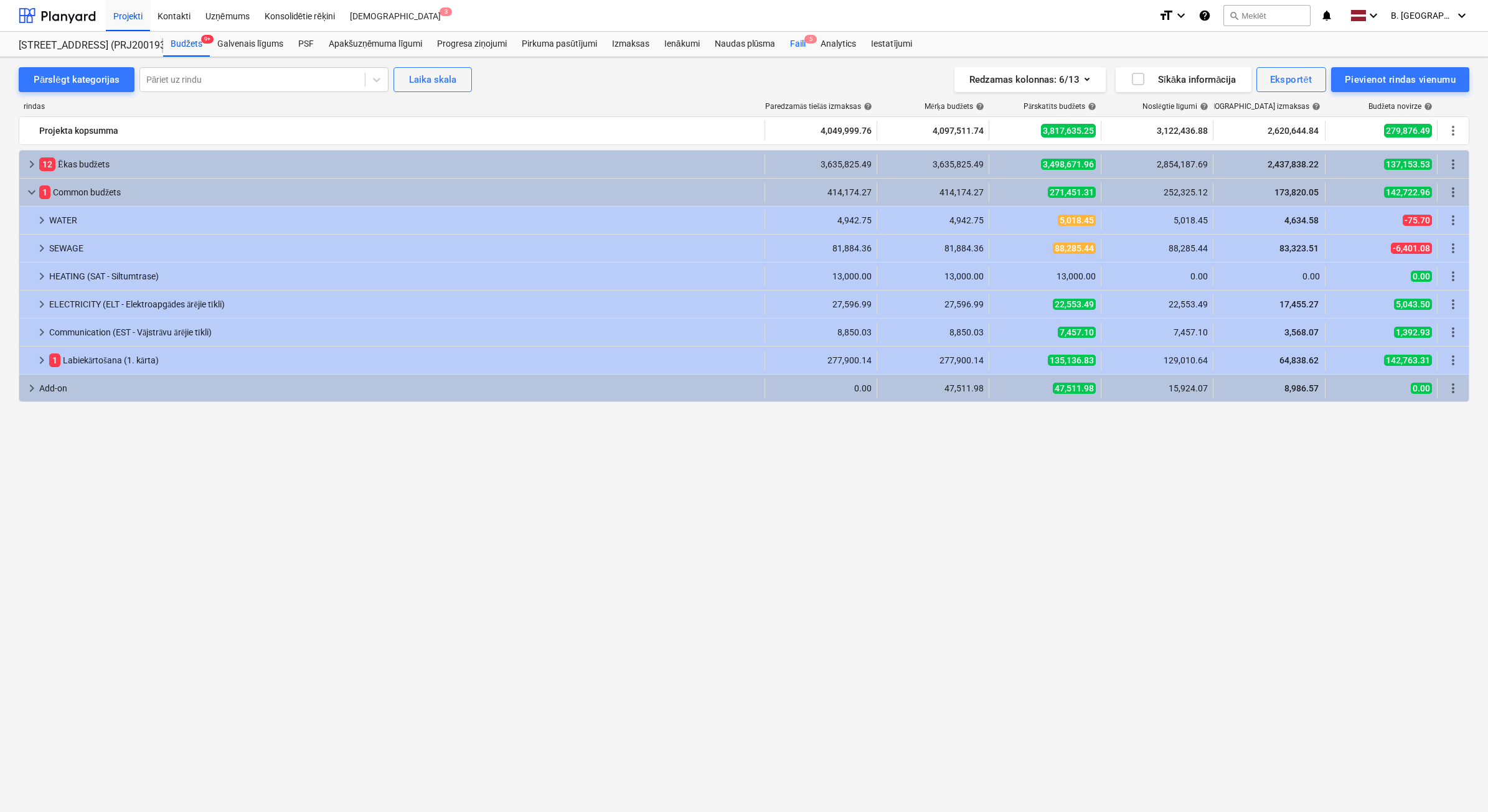
click at [789, 45] on div "Faili 5" at bounding box center [798, 44] width 31 height 25
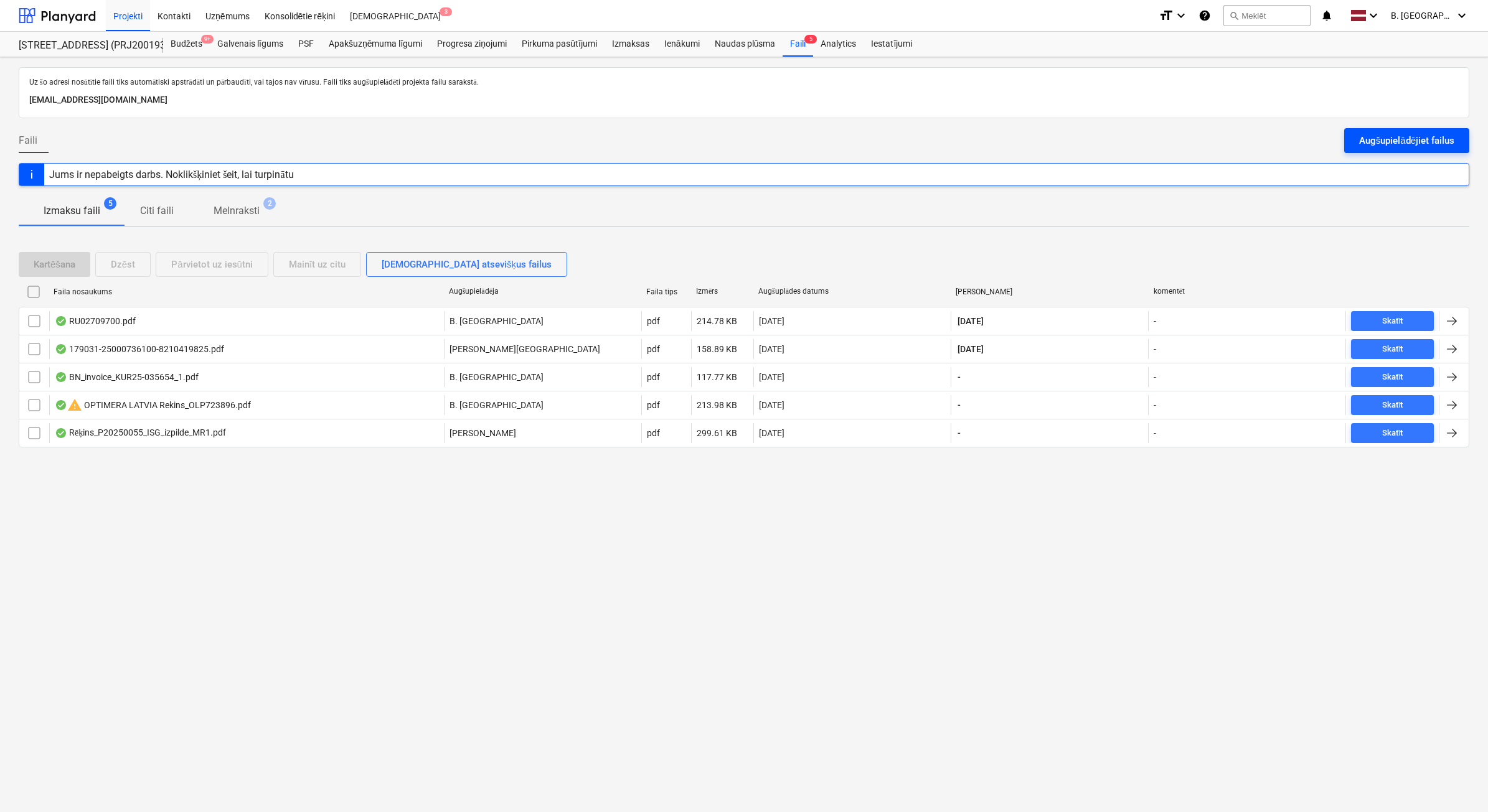
click at [1426, 143] on div "Augšupielādējiet failus" at bounding box center [1406, 141] width 95 height 16
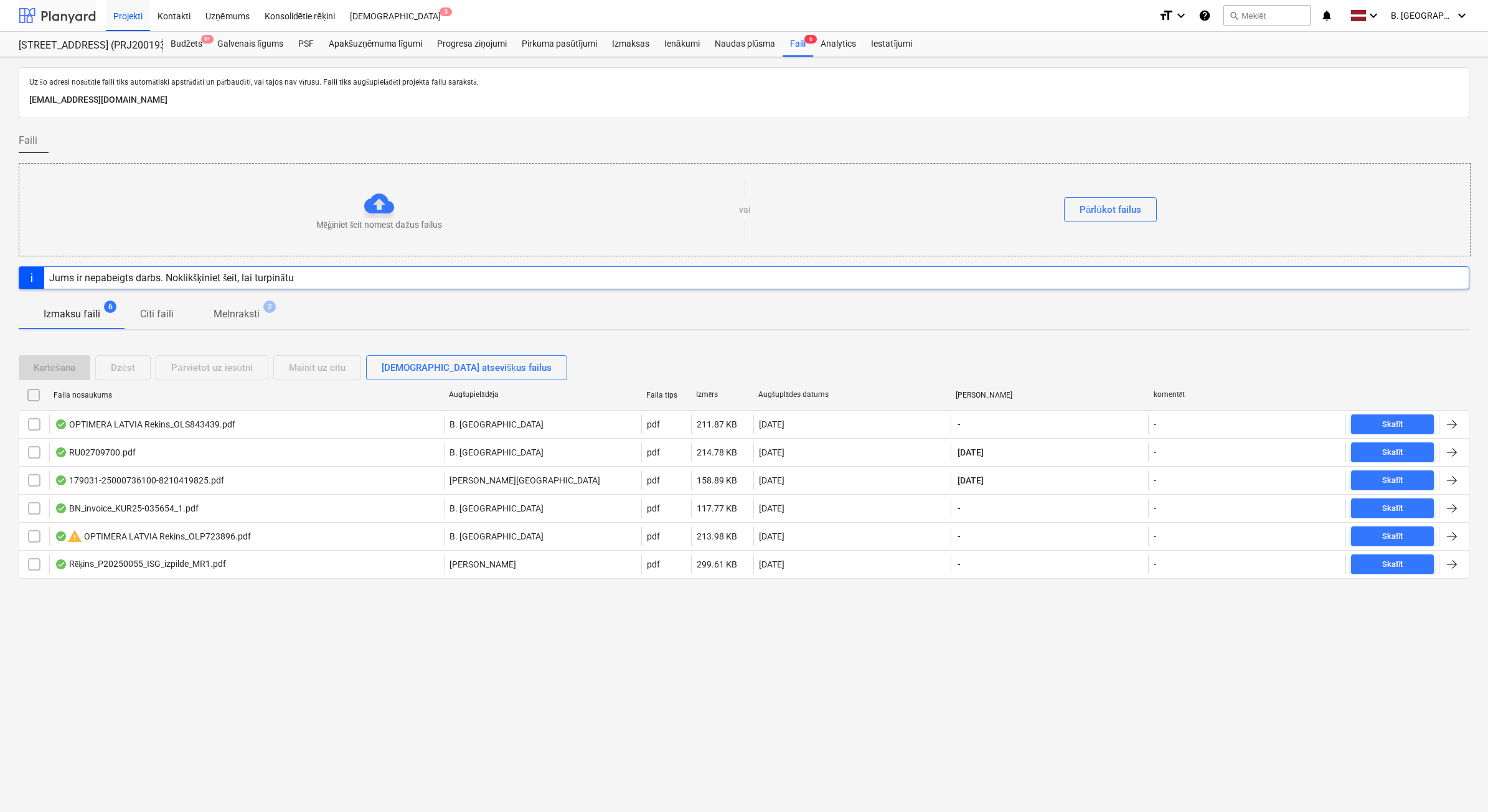
click at [56, 11] on div at bounding box center [57, 15] width 77 height 31
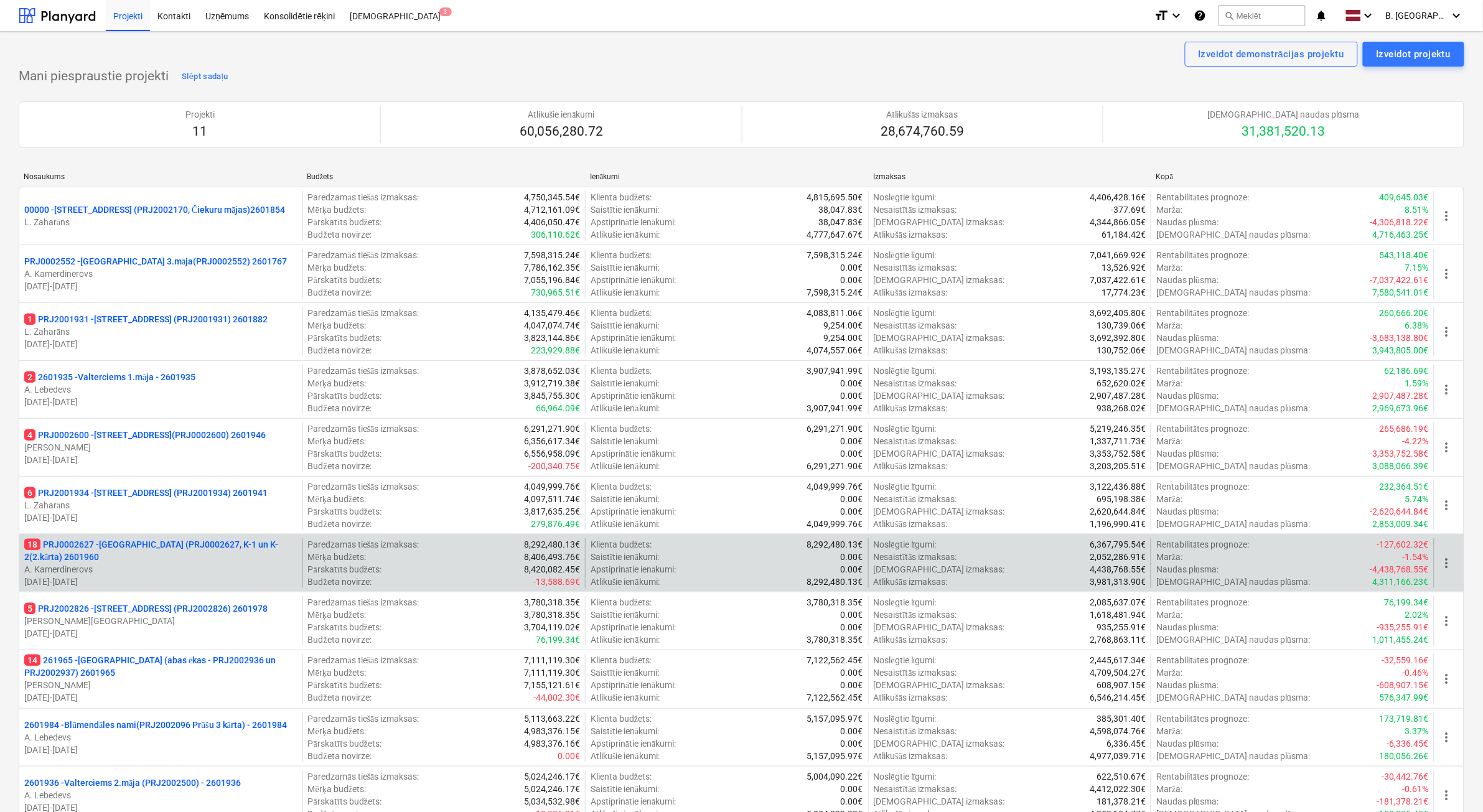
click at [237, 561] on p "18 PRJ0002627 - [GEOGRAPHIC_DATA] (PRJ0002627, K-1 un K-2(2.kārta) 2601960" at bounding box center [161, 550] width 273 height 25
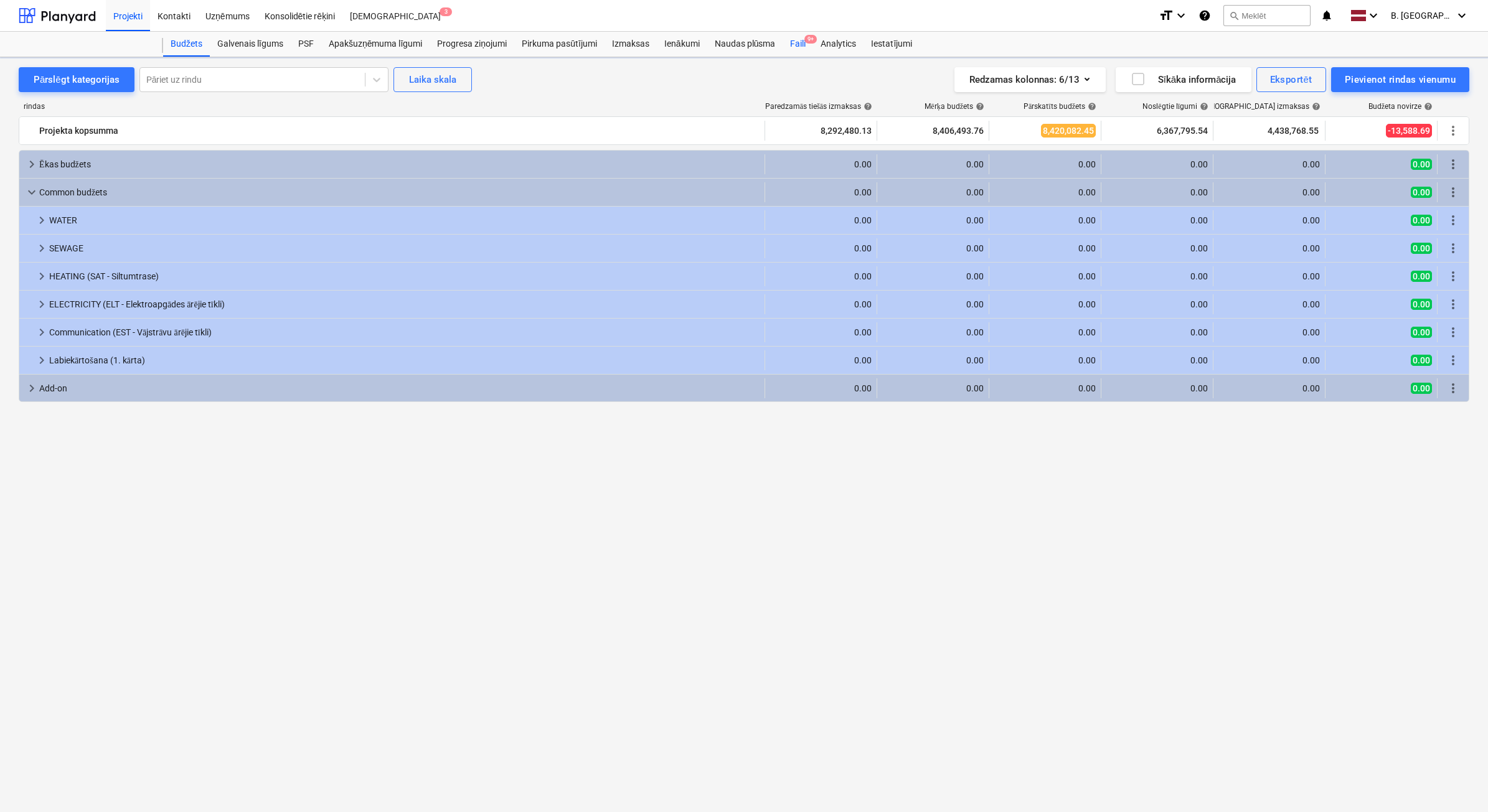
click at [808, 50] on div "Faili 9+" at bounding box center [798, 44] width 31 height 25
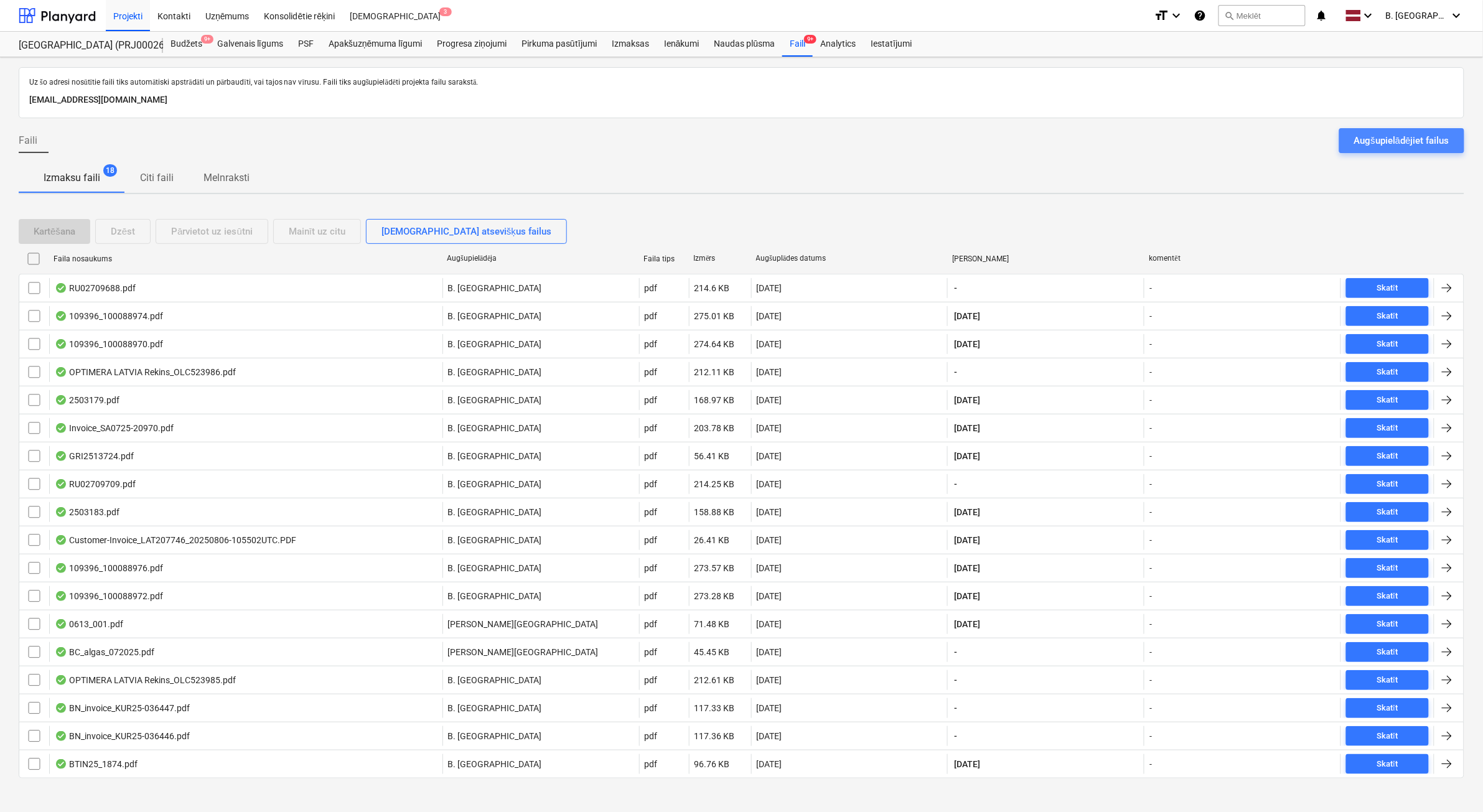
click at [1402, 148] on div "Augšupielādējiet failus" at bounding box center [1402, 141] width 95 height 16
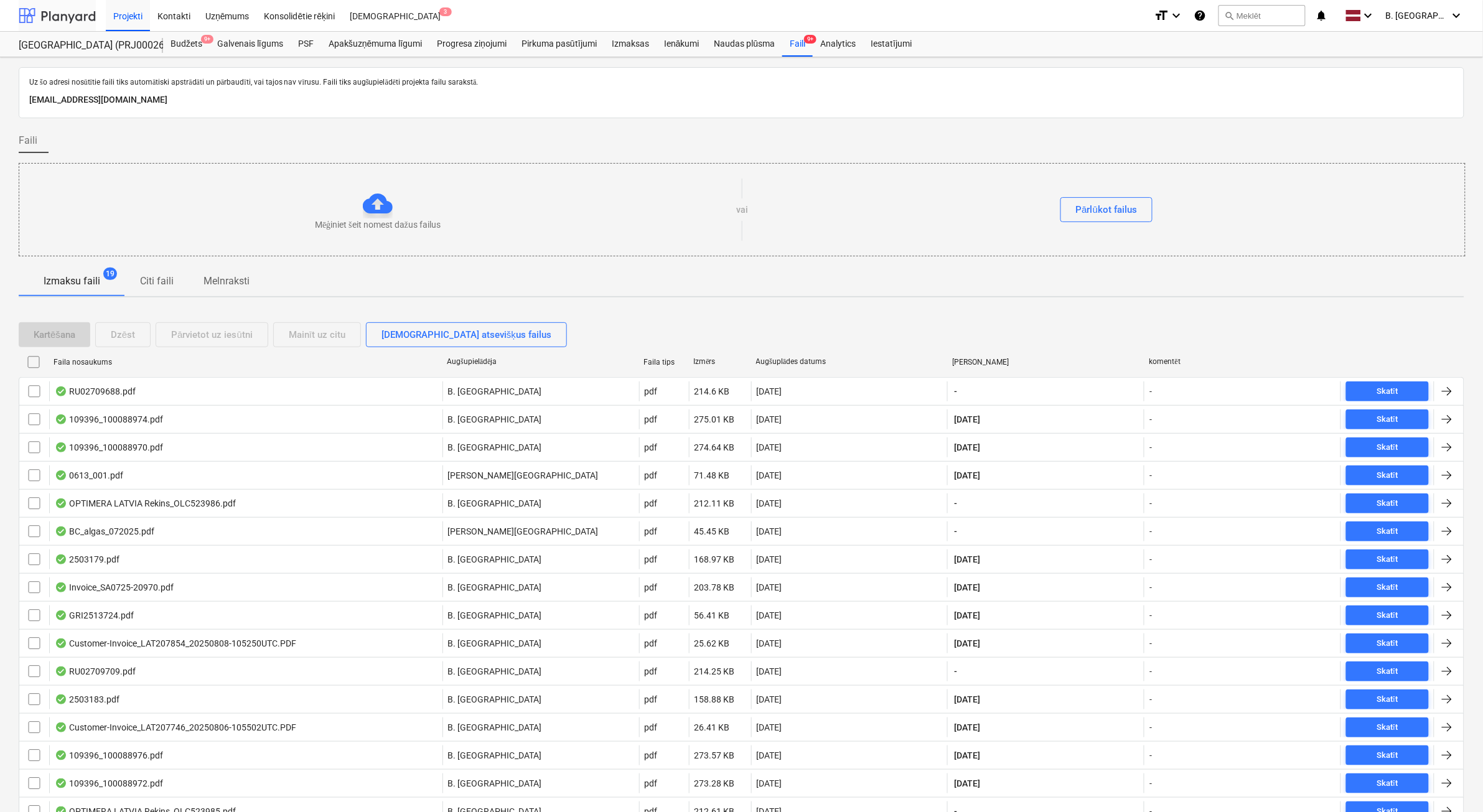
click at [84, 16] on div at bounding box center [57, 15] width 77 height 31
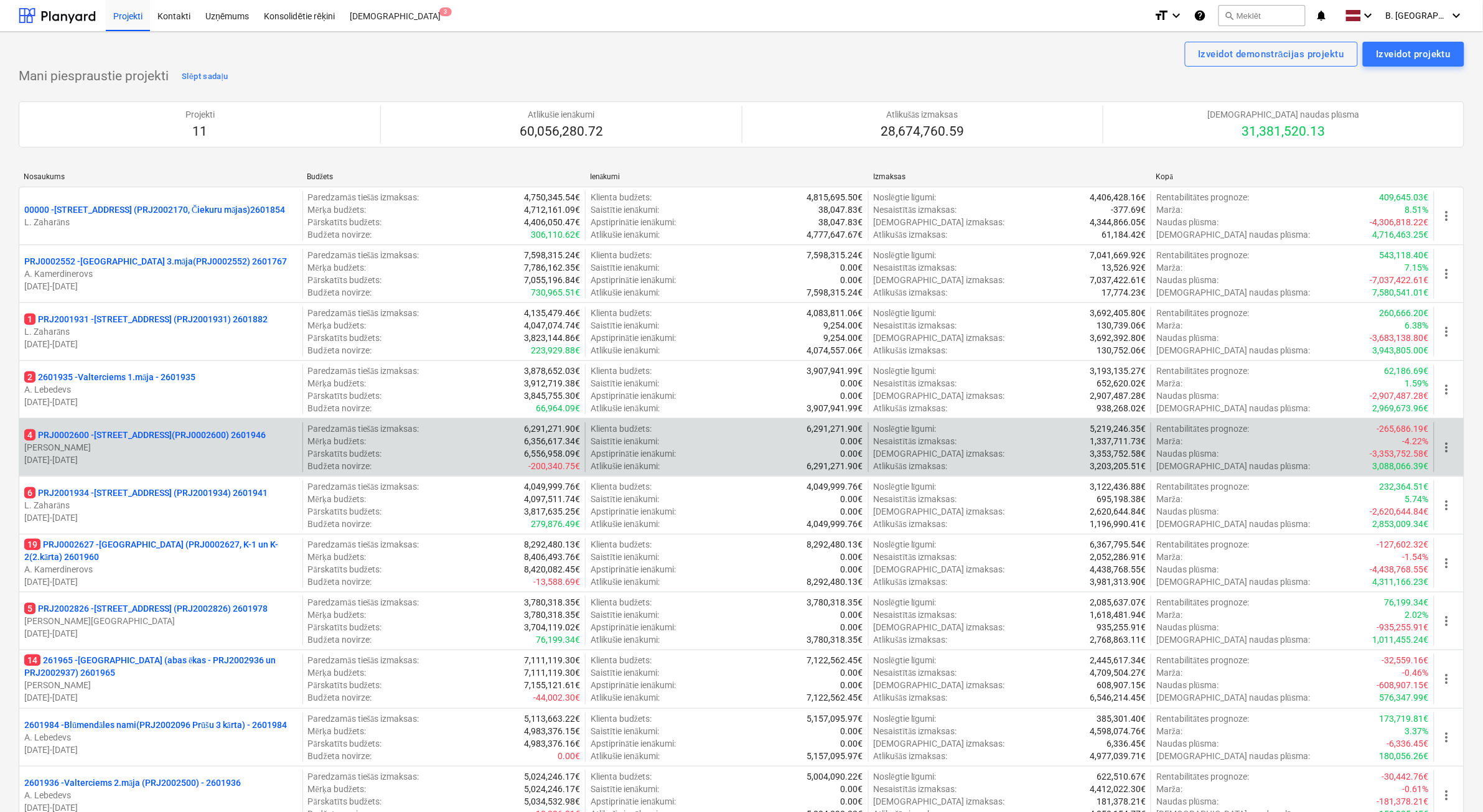
click at [222, 458] on p "[DATE] - [DATE]" at bounding box center [161, 460] width 273 height 13
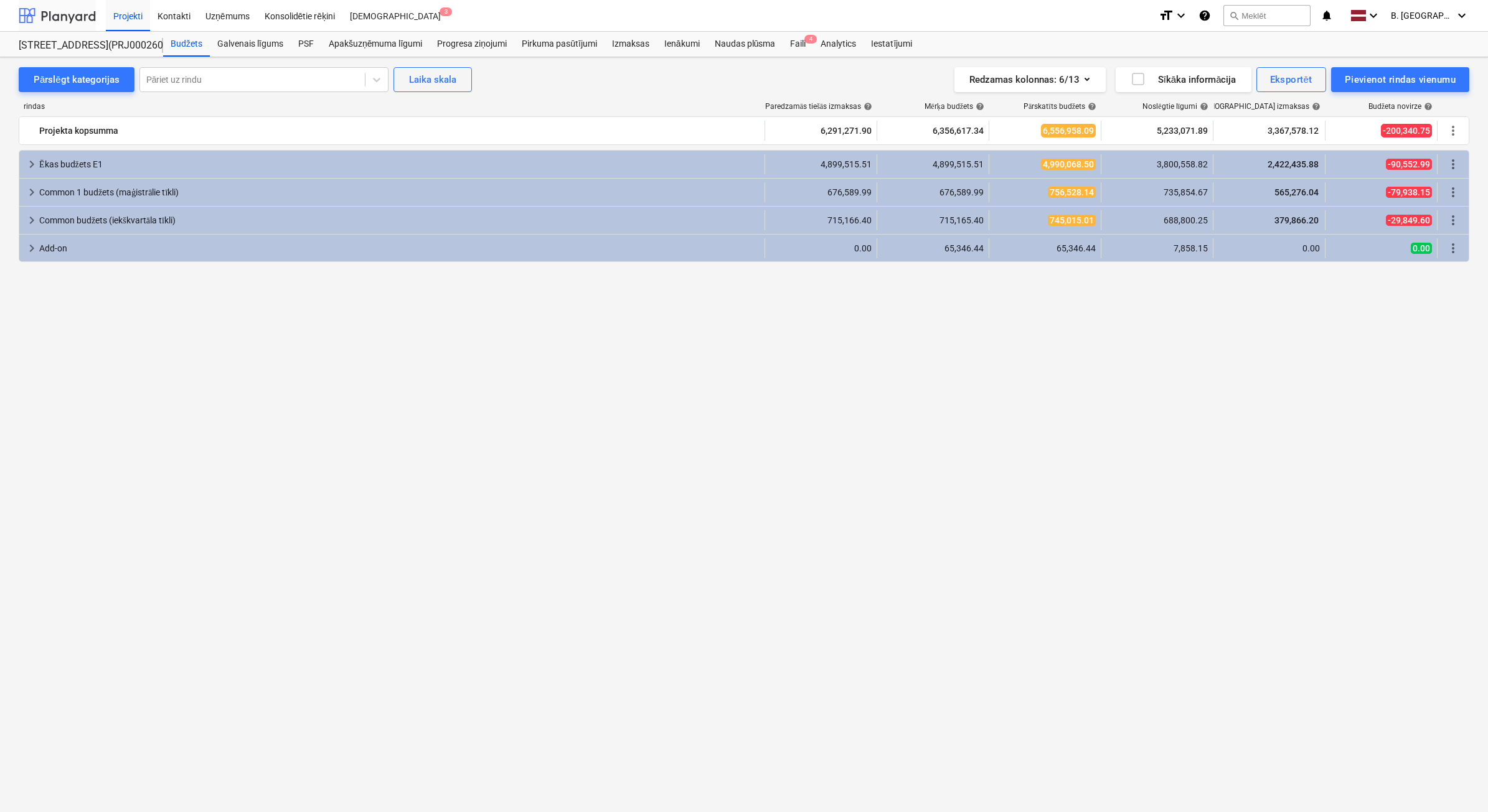
click at [59, 10] on div at bounding box center [57, 15] width 77 height 31
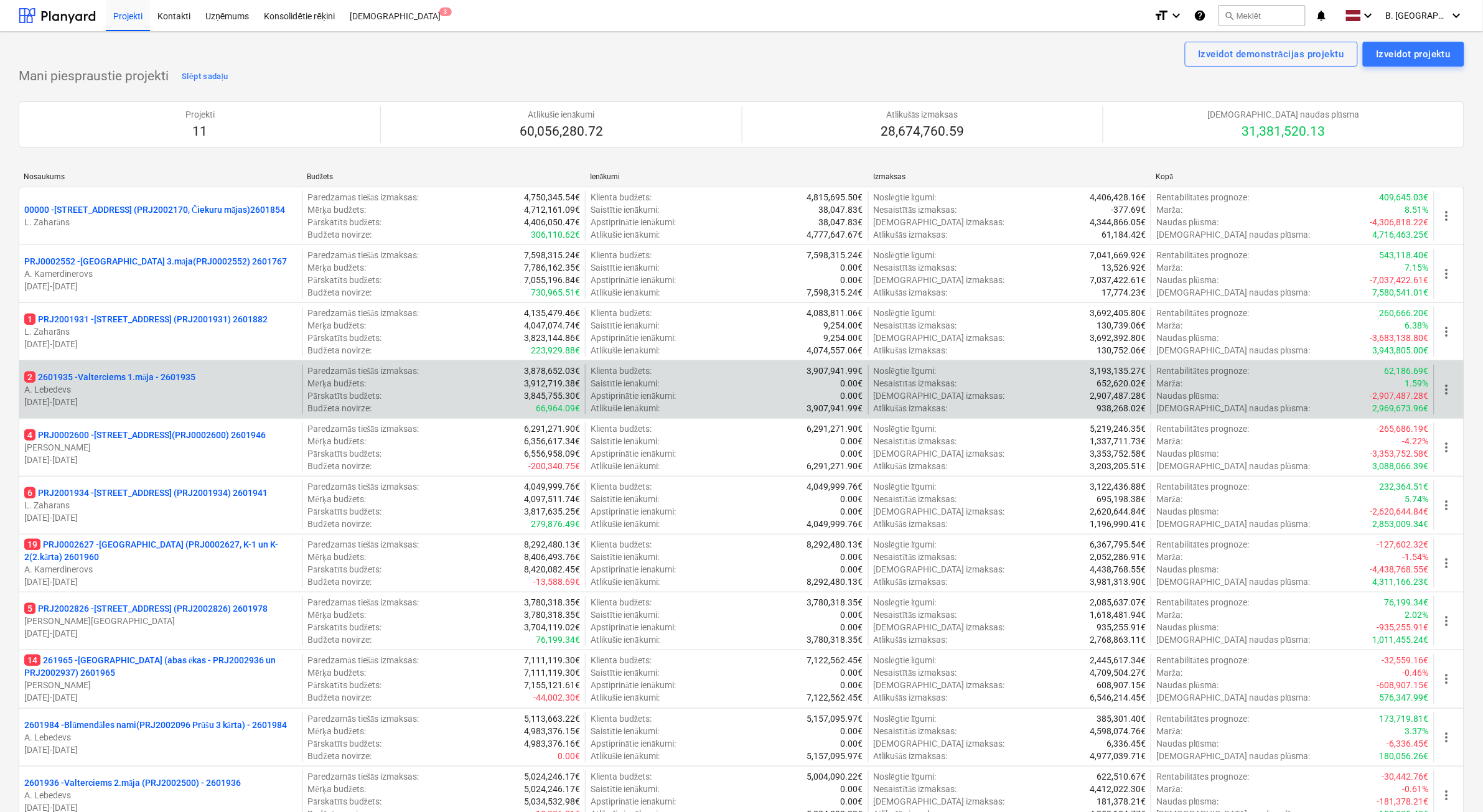
click at [178, 391] on p "A. Lebedevs" at bounding box center [161, 389] width 273 height 13
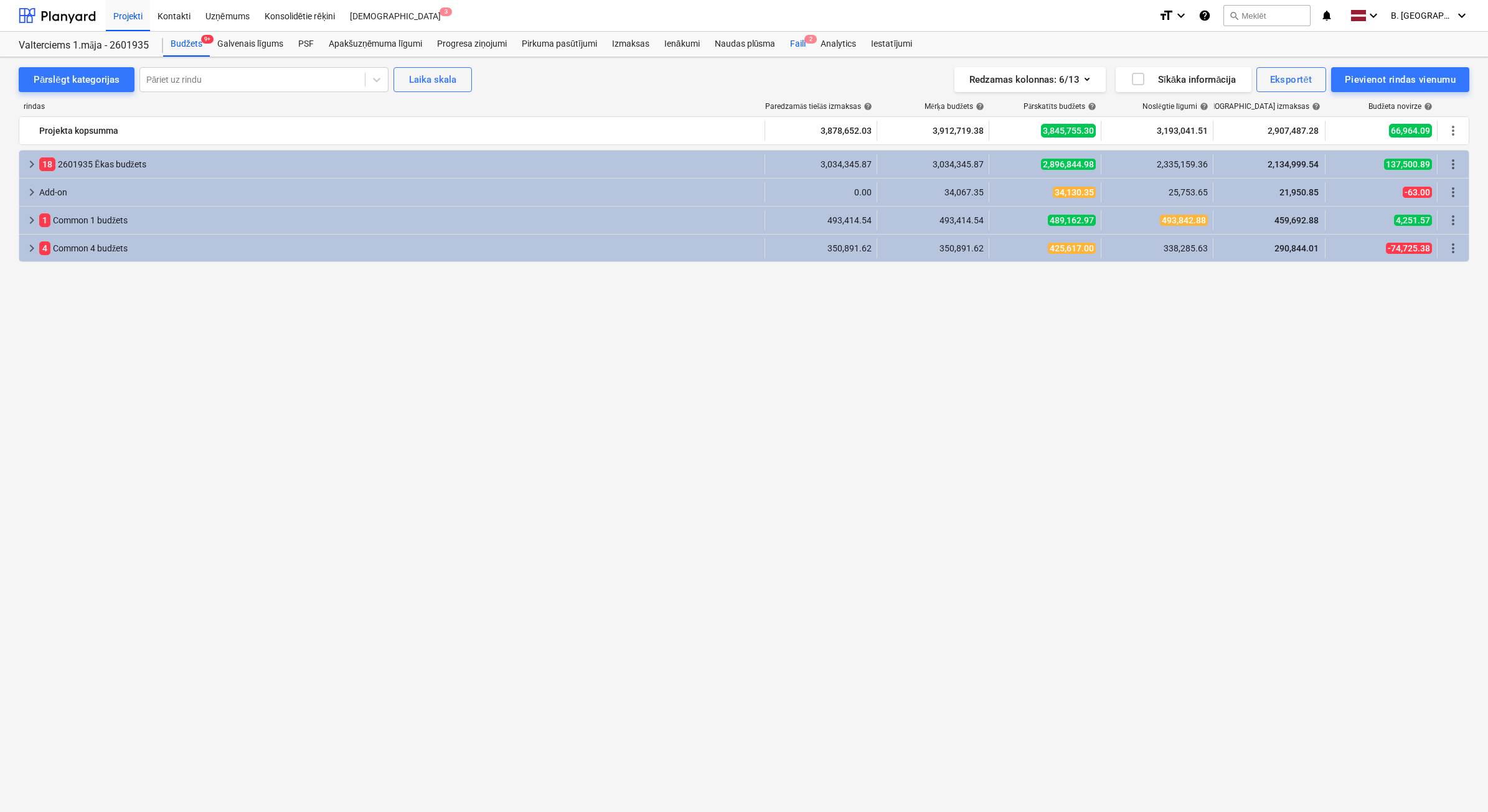
click at [808, 42] on span "2" at bounding box center [810, 39] width 13 height 9
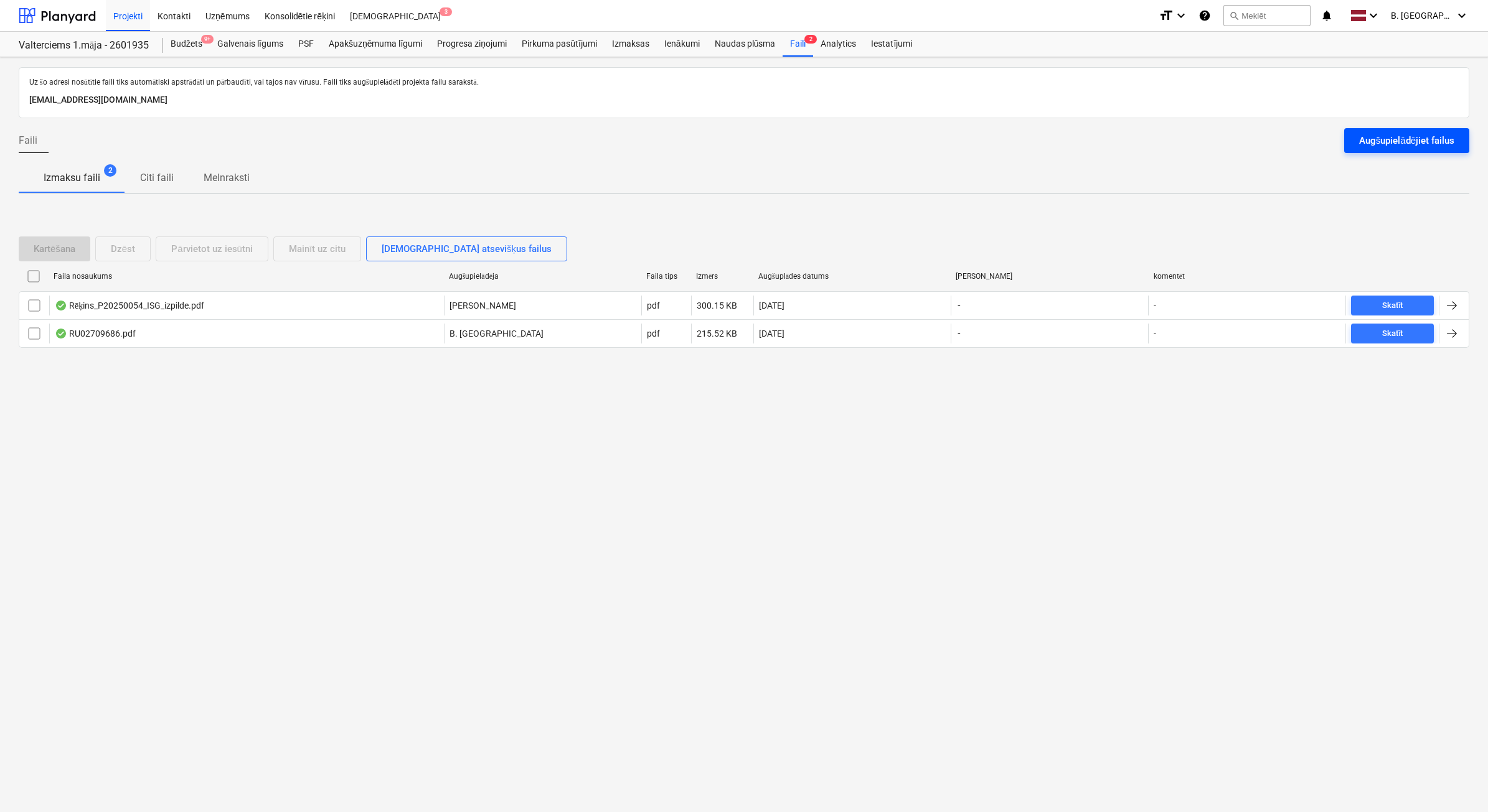
click at [1434, 135] on div "Augšupielādējiet failus" at bounding box center [1406, 141] width 95 height 16
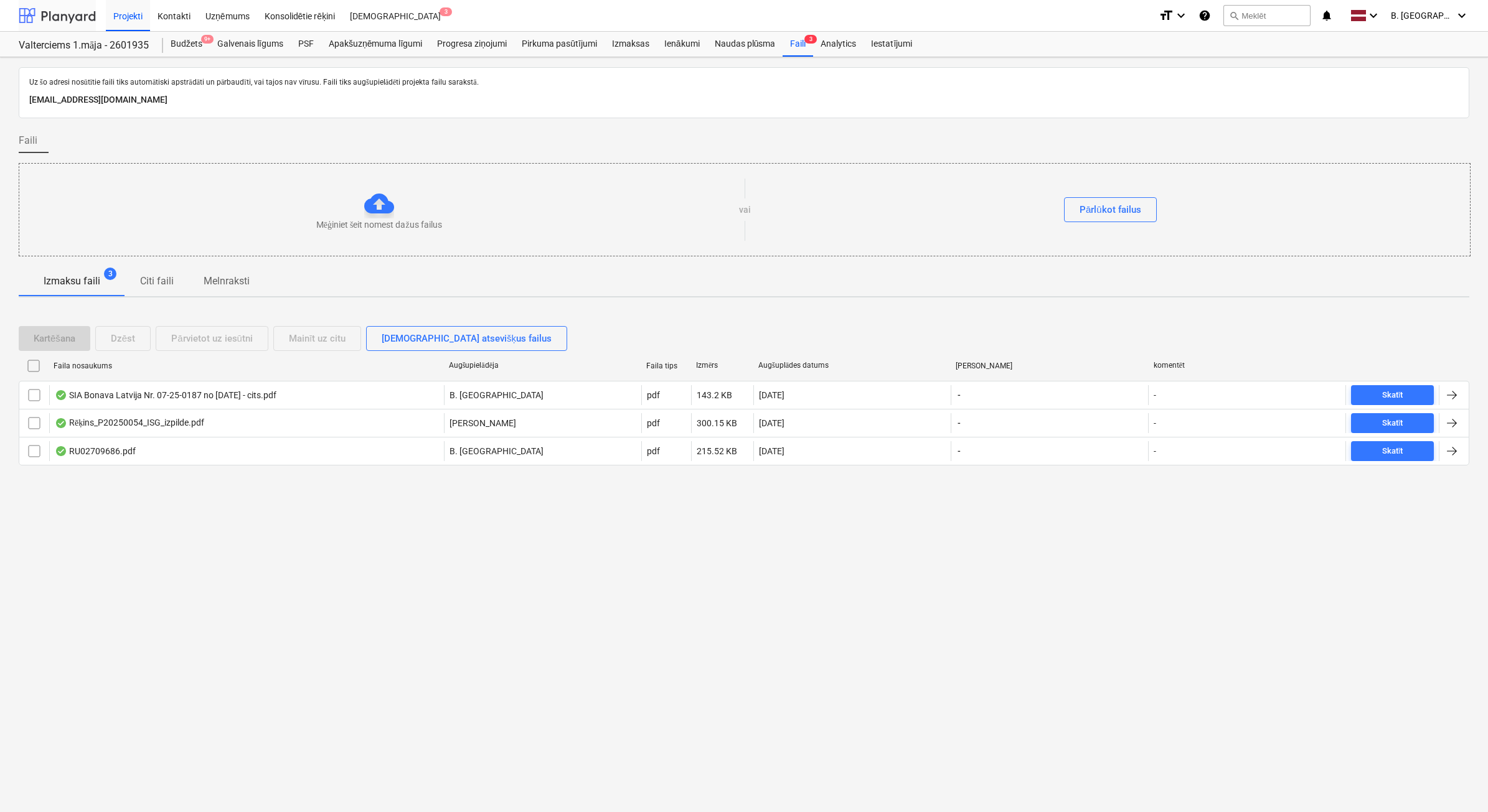
click at [50, 4] on div at bounding box center [57, 15] width 77 height 31
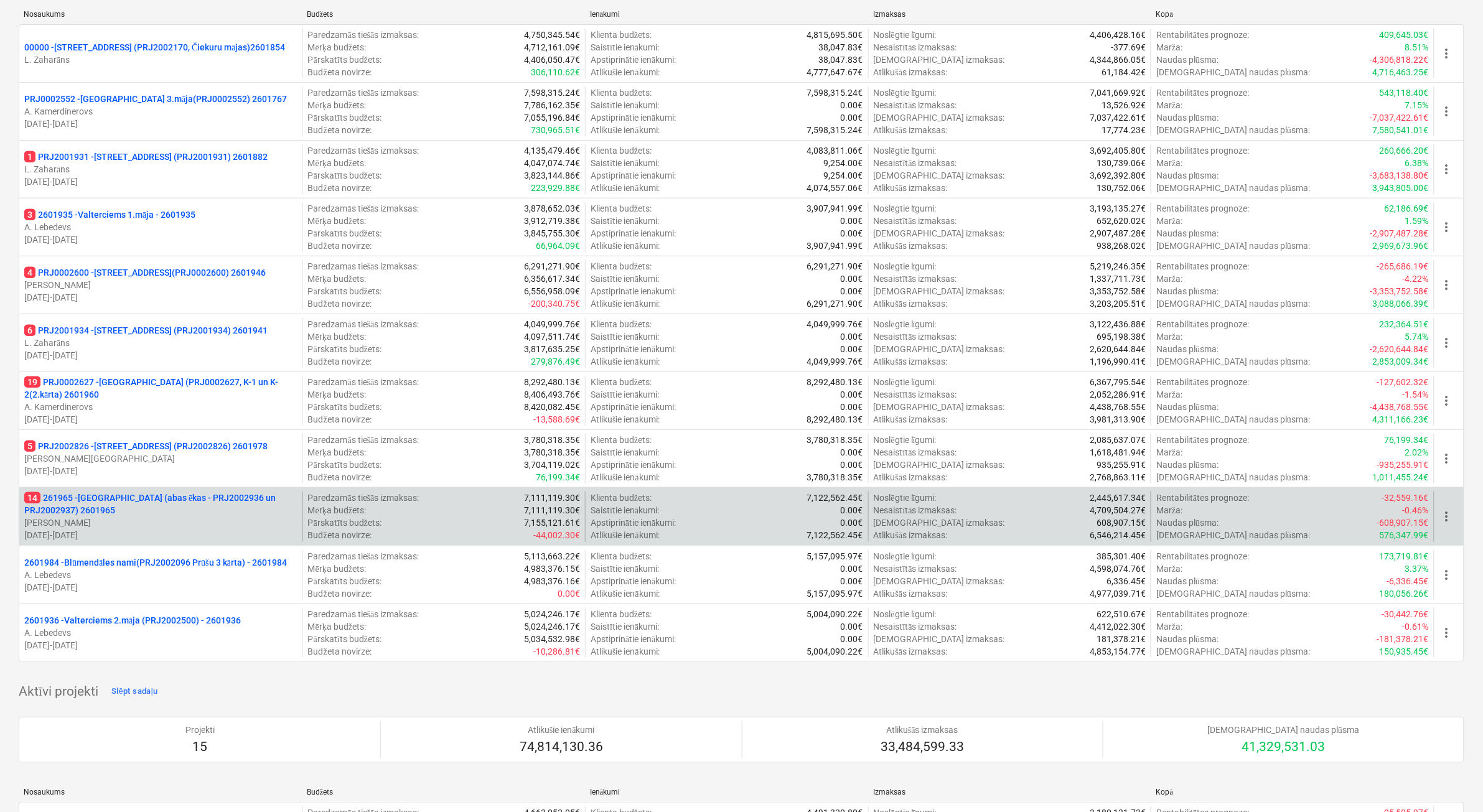
scroll to position [311, 0]
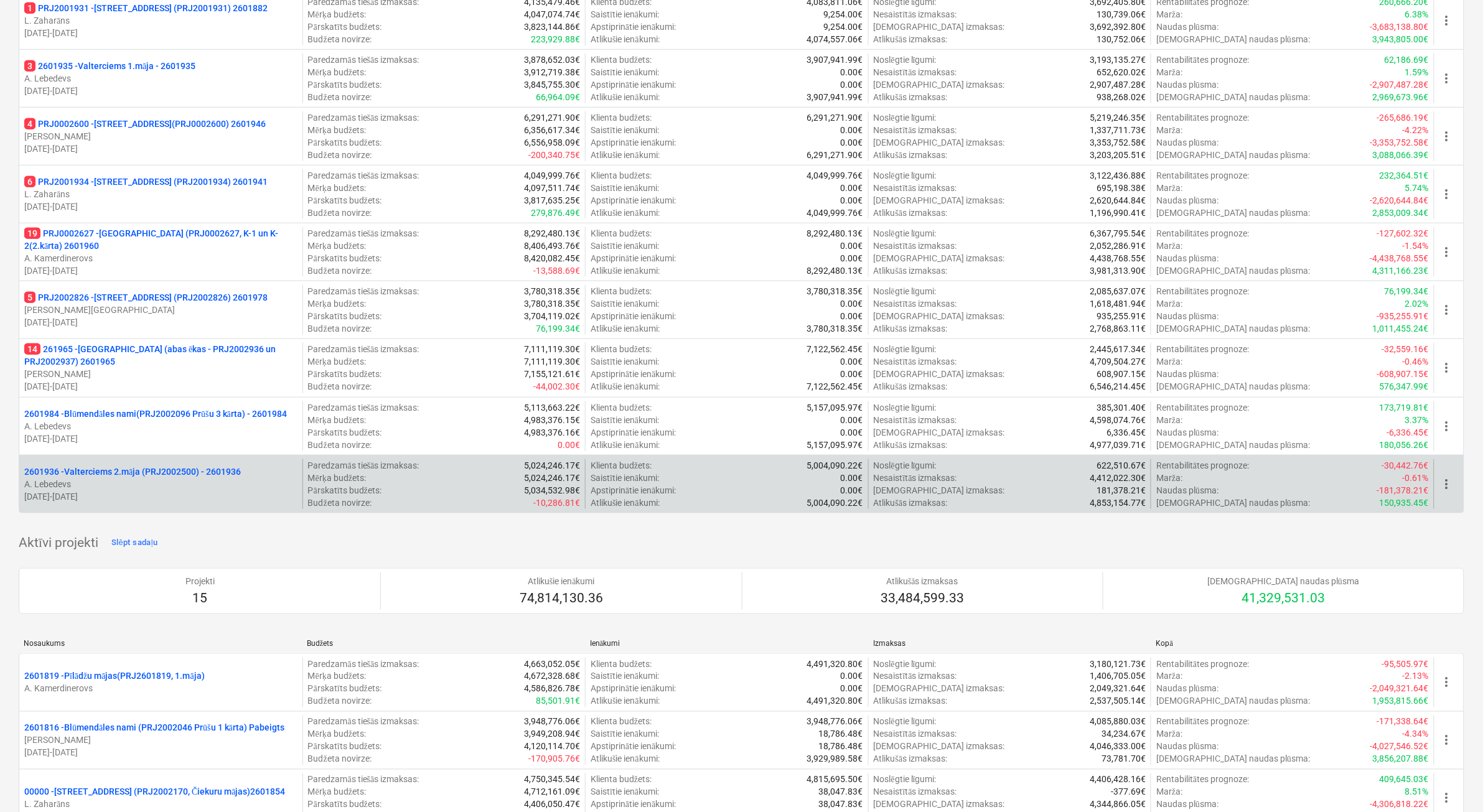
click at [200, 495] on p "[DATE] - [DATE]" at bounding box center [161, 496] width 273 height 13
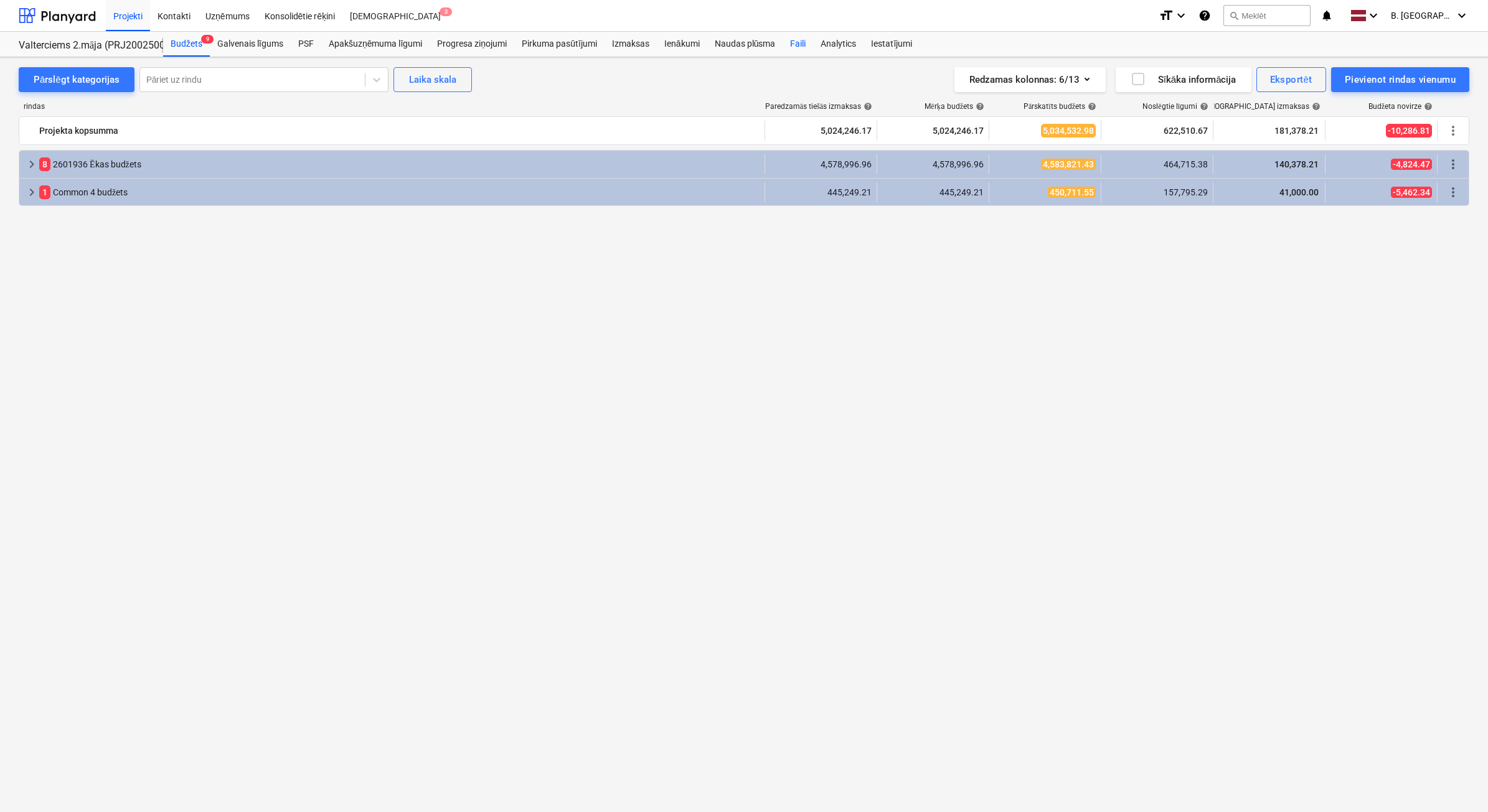
click at [794, 45] on div "Faili" at bounding box center [798, 44] width 31 height 25
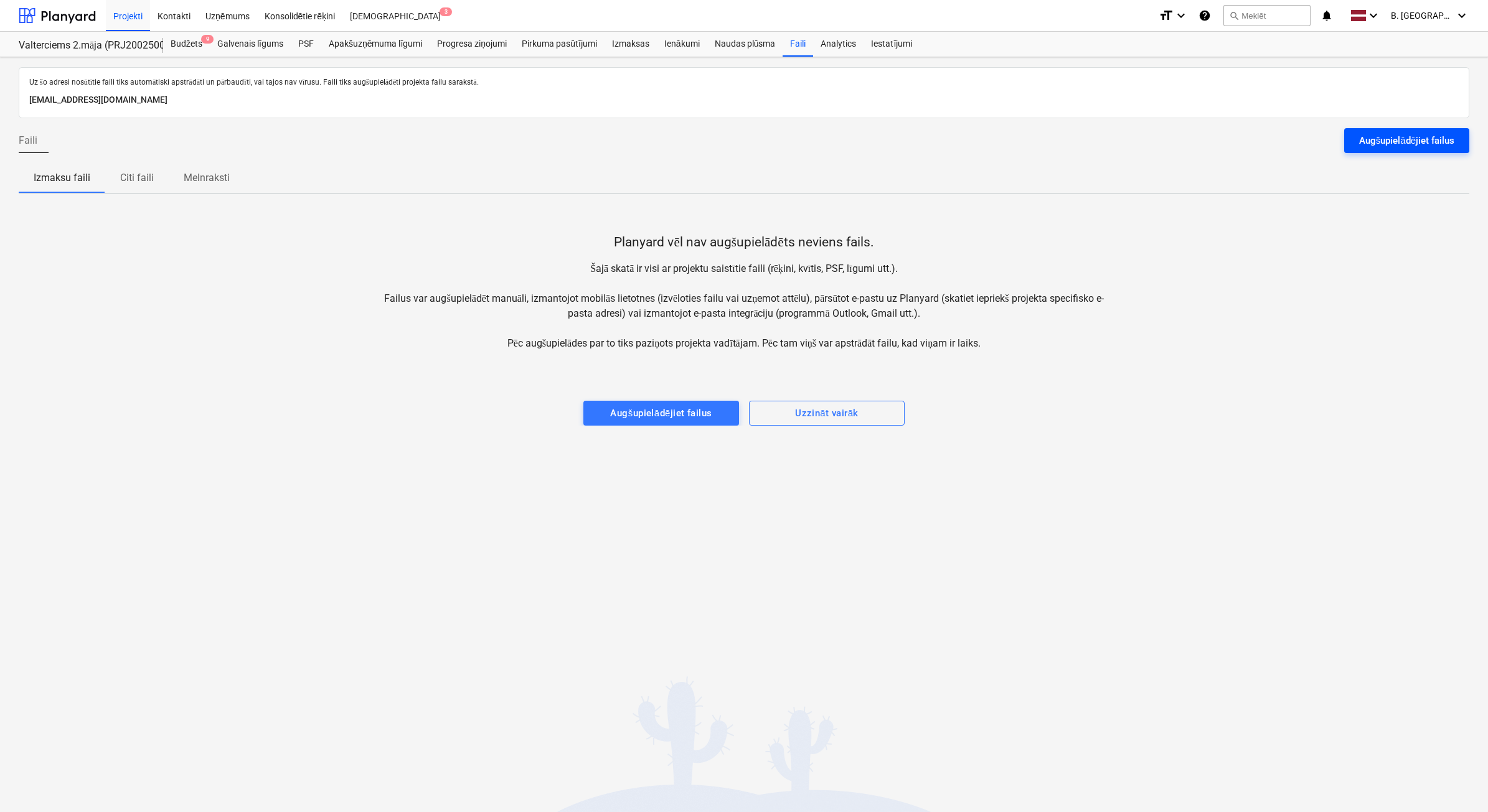
click at [1438, 147] on div "Augšupielādējiet failus" at bounding box center [1406, 141] width 95 height 16
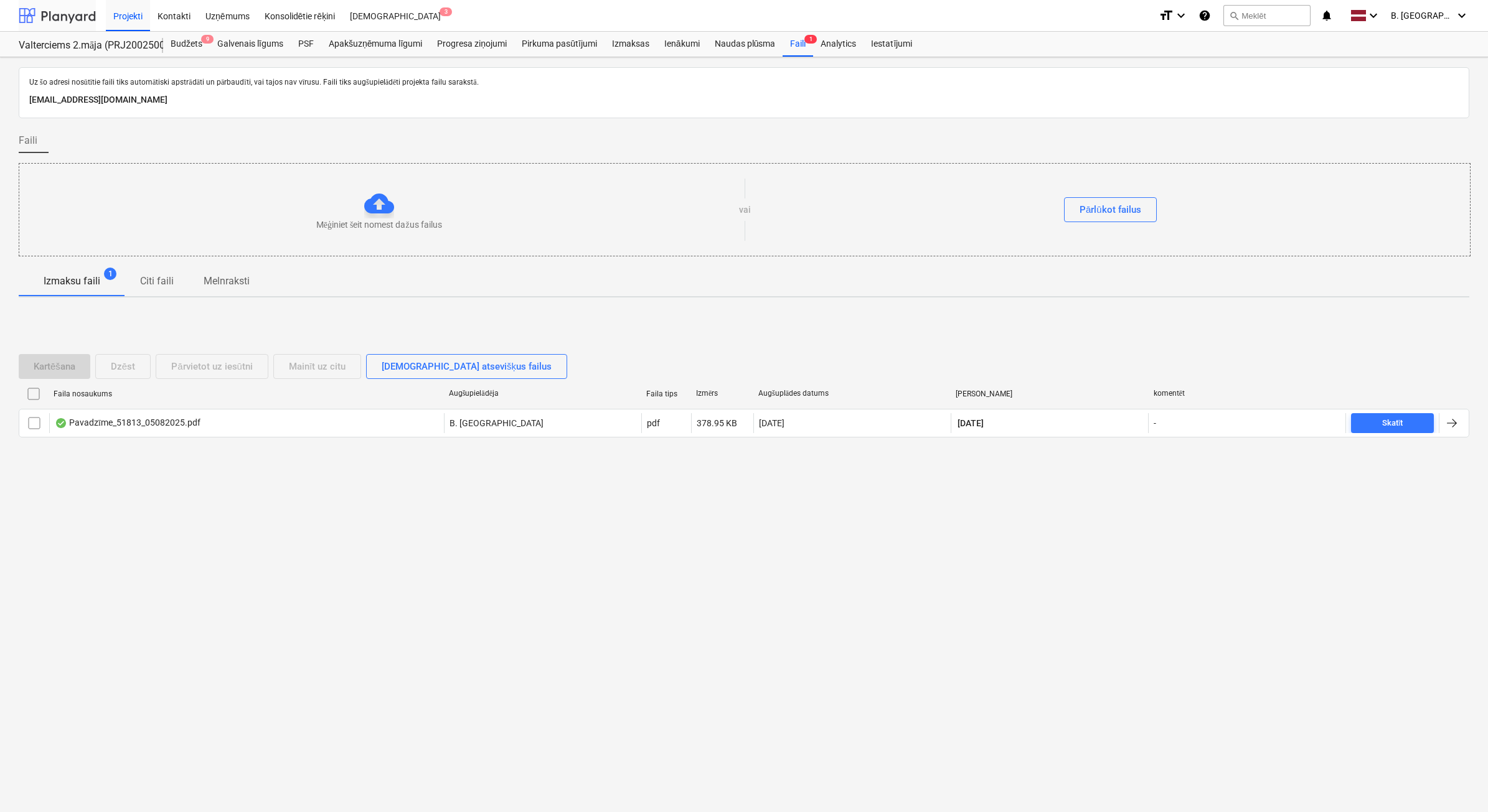
drag, startPoint x: 59, startPoint y: 26, endPoint x: 78, endPoint y: 29, distance: 19.2
click at [59, 26] on div at bounding box center [57, 15] width 77 height 31
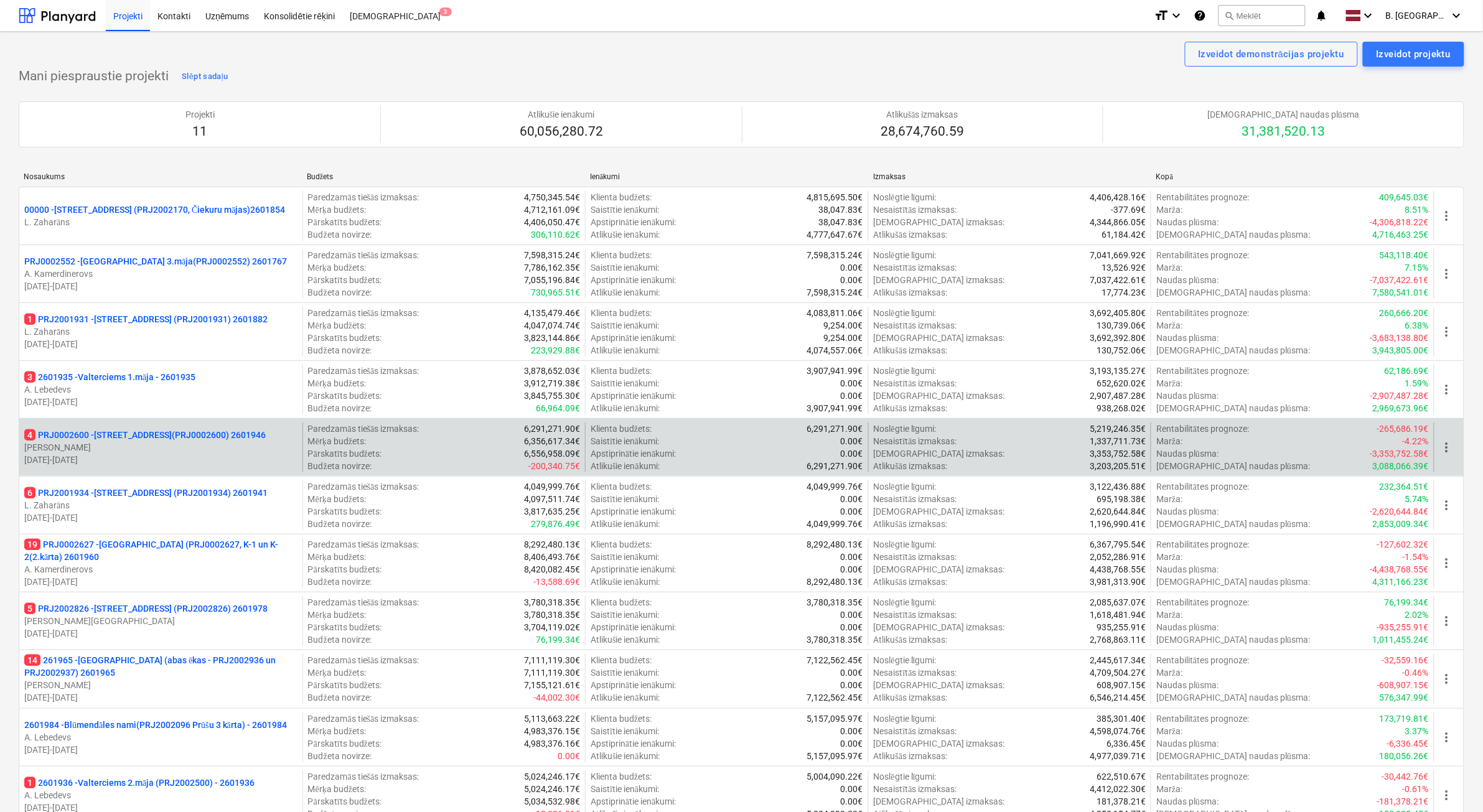
click at [159, 466] on p "[DATE] - [DATE]" at bounding box center [161, 460] width 273 height 13
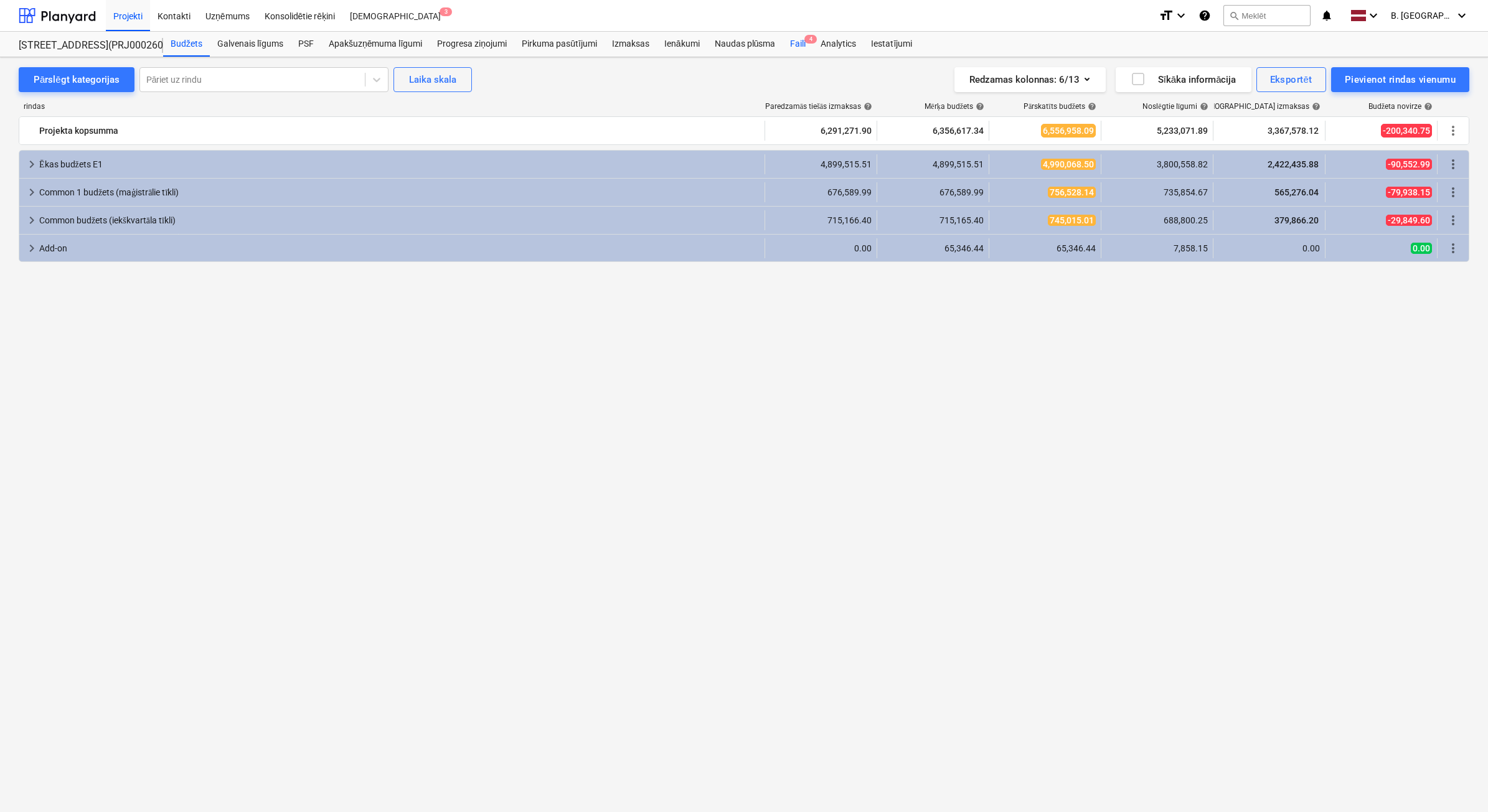
click at [808, 40] on span "4" at bounding box center [810, 39] width 13 height 9
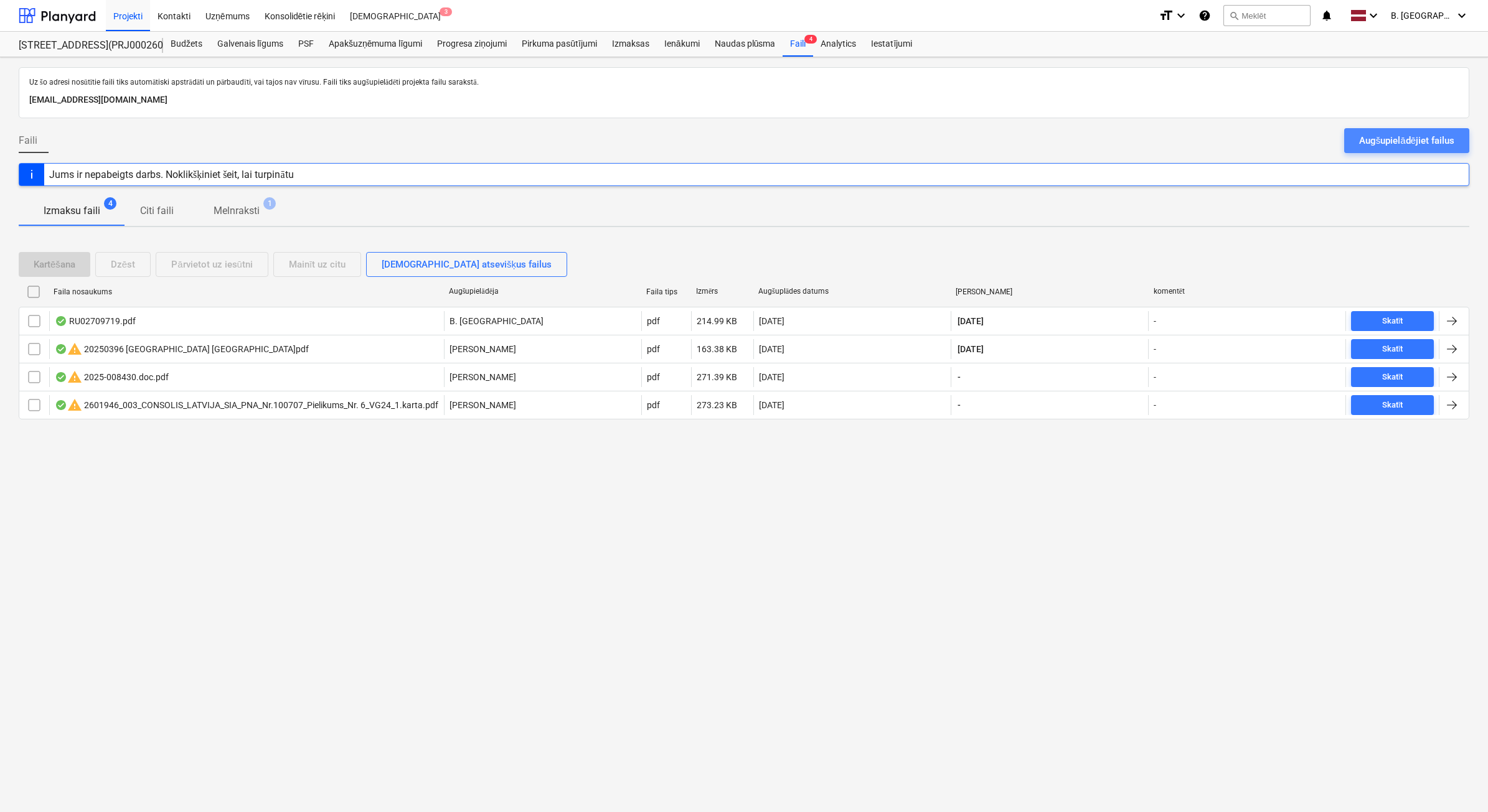
click at [1438, 144] on div "Augšupielādējiet failus" at bounding box center [1406, 141] width 95 height 16
